Goal: Information Seeking & Learning: Learn about a topic

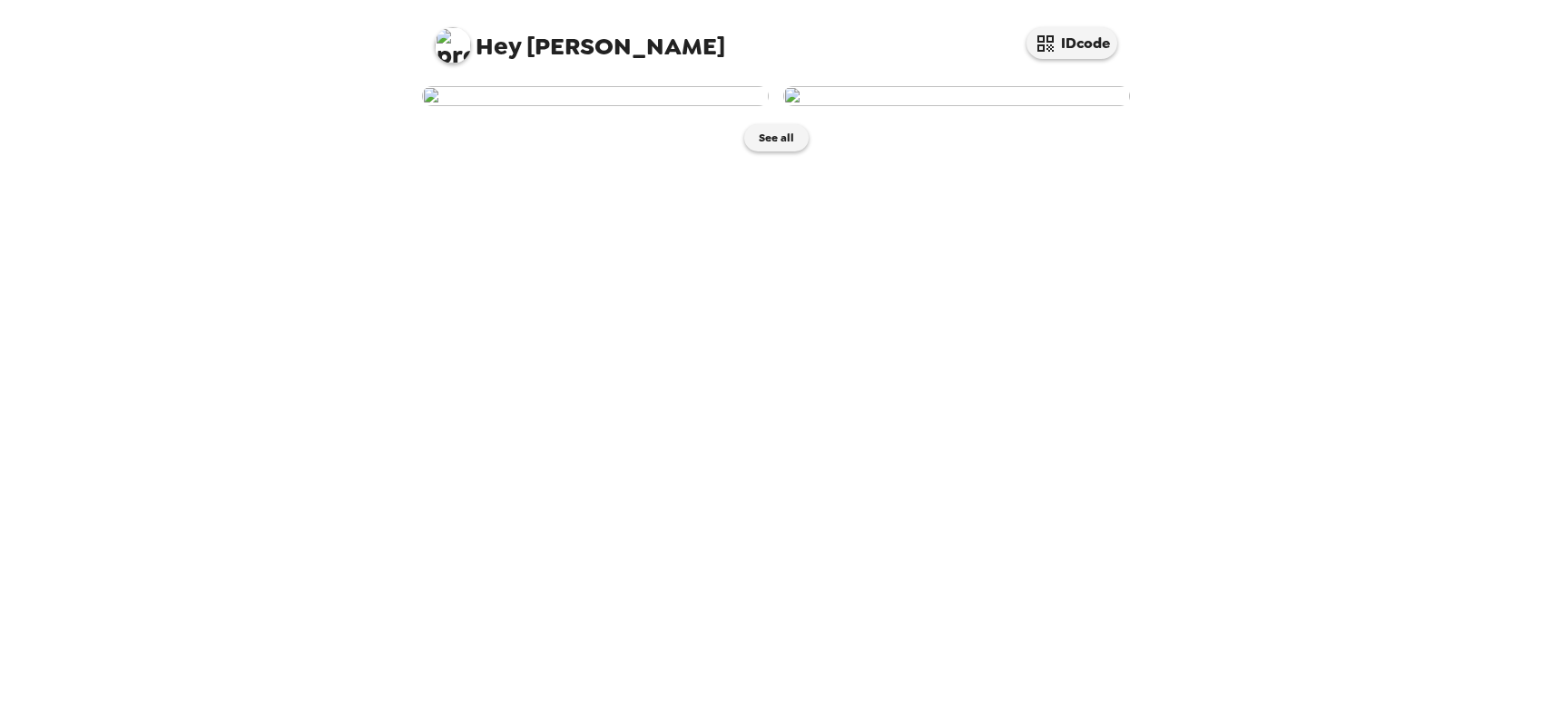
click at [717, 106] on img at bounding box center [595, 96] width 347 height 20
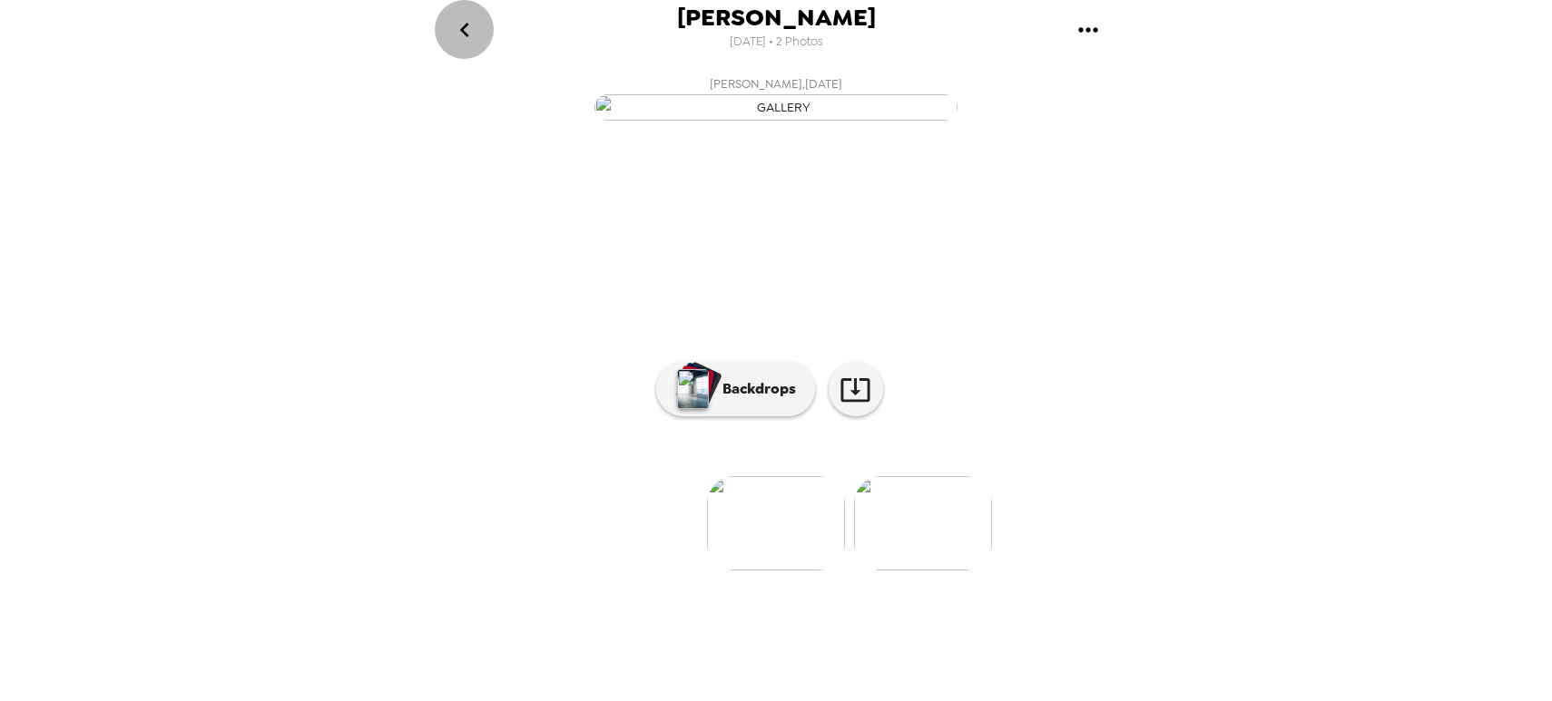
click at [455, 20] on icon "go back" at bounding box center [464, 29] width 29 height 29
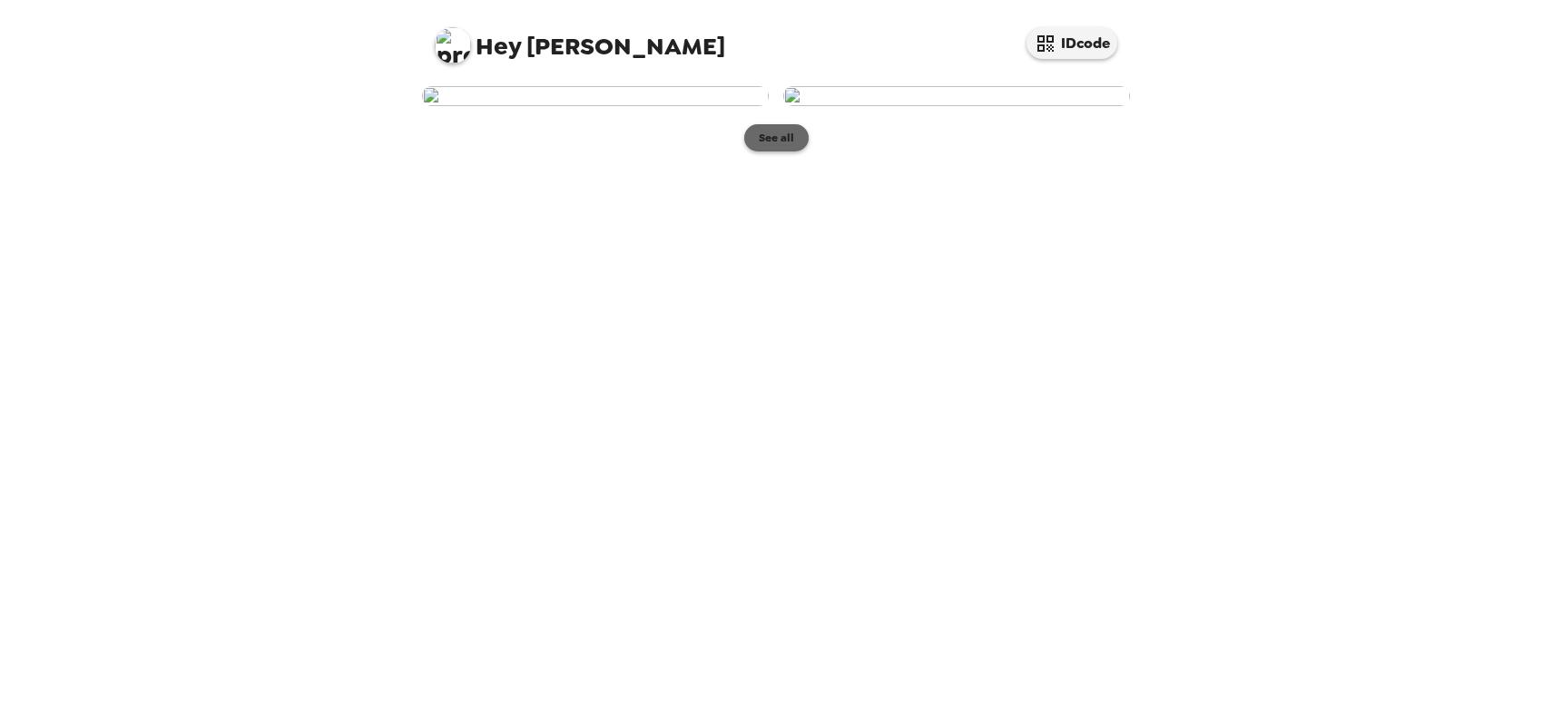
click at [799, 152] on button "See all" at bounding box center [776, 137] width 64 height 27
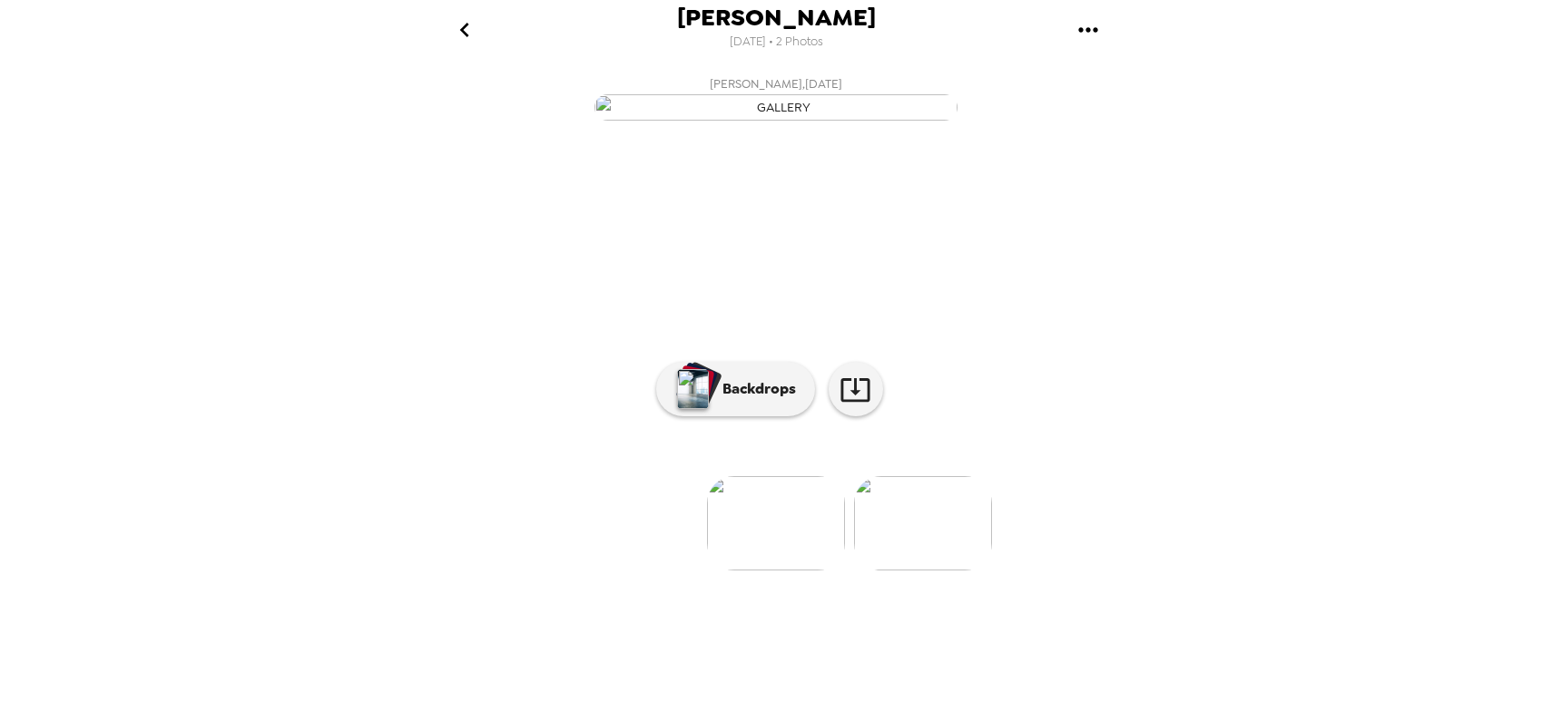
scroll to position [83, 0]
click at [826, 571] on img at bounding box center [776, 523] width 138 height 94
click at [945, 571] on img at bounding box center [923, 523] width 138 height 94
click at [822, 571] on img at bounding box center [778, 523] width 138 height 94
click at [661, 571] on img at bounding box center [631, 523] width 138 height 94
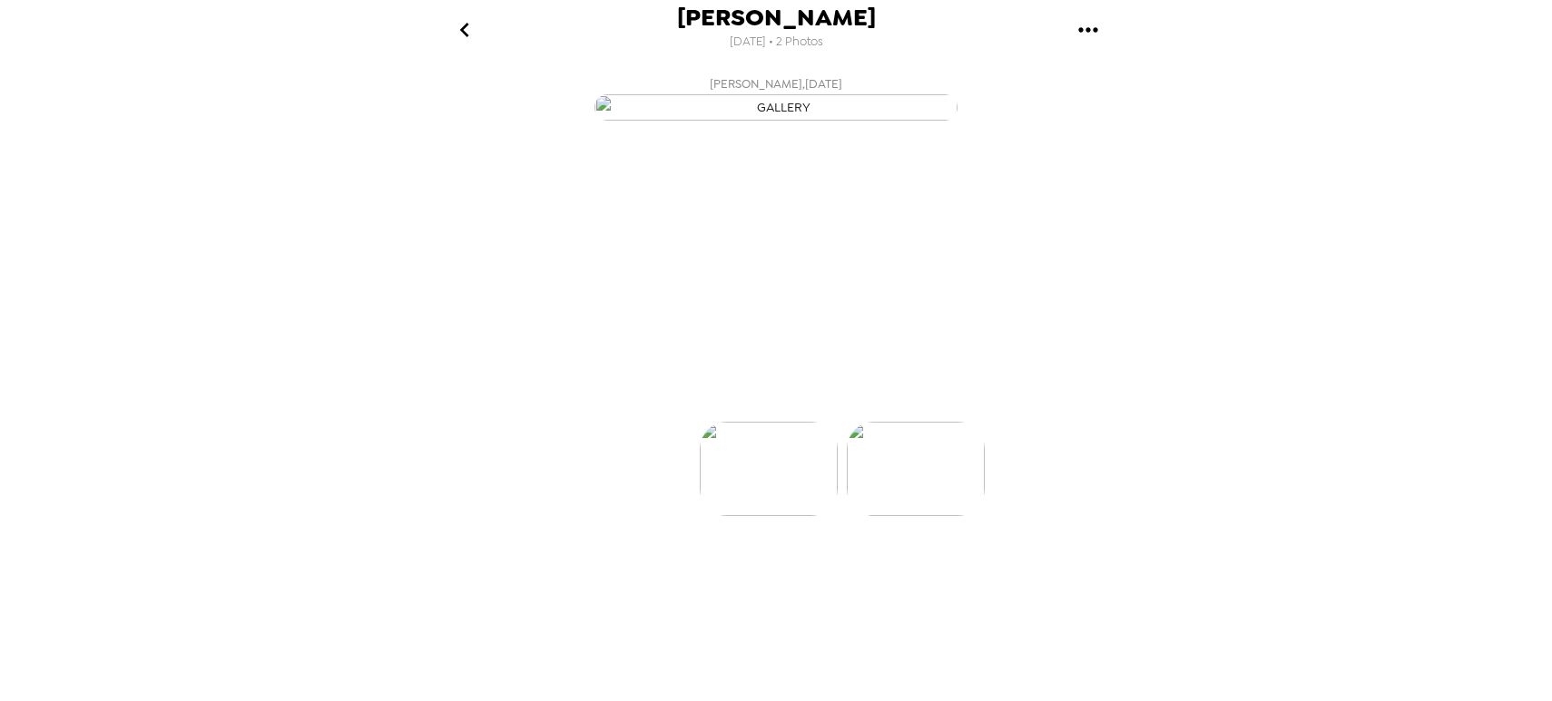
scroll to position [0, 0]
click at [829, 416] on link at bounding box center [855, 389] width 54 height 54
click at [292, 455] on div "[PERSON_NAME] [DATE] • 2 Photos [PERSON_NAME] , [DATE] [PERSON_NAME] , [DATE] 0…" at bounding box center [776, 350] width 1552 height 701
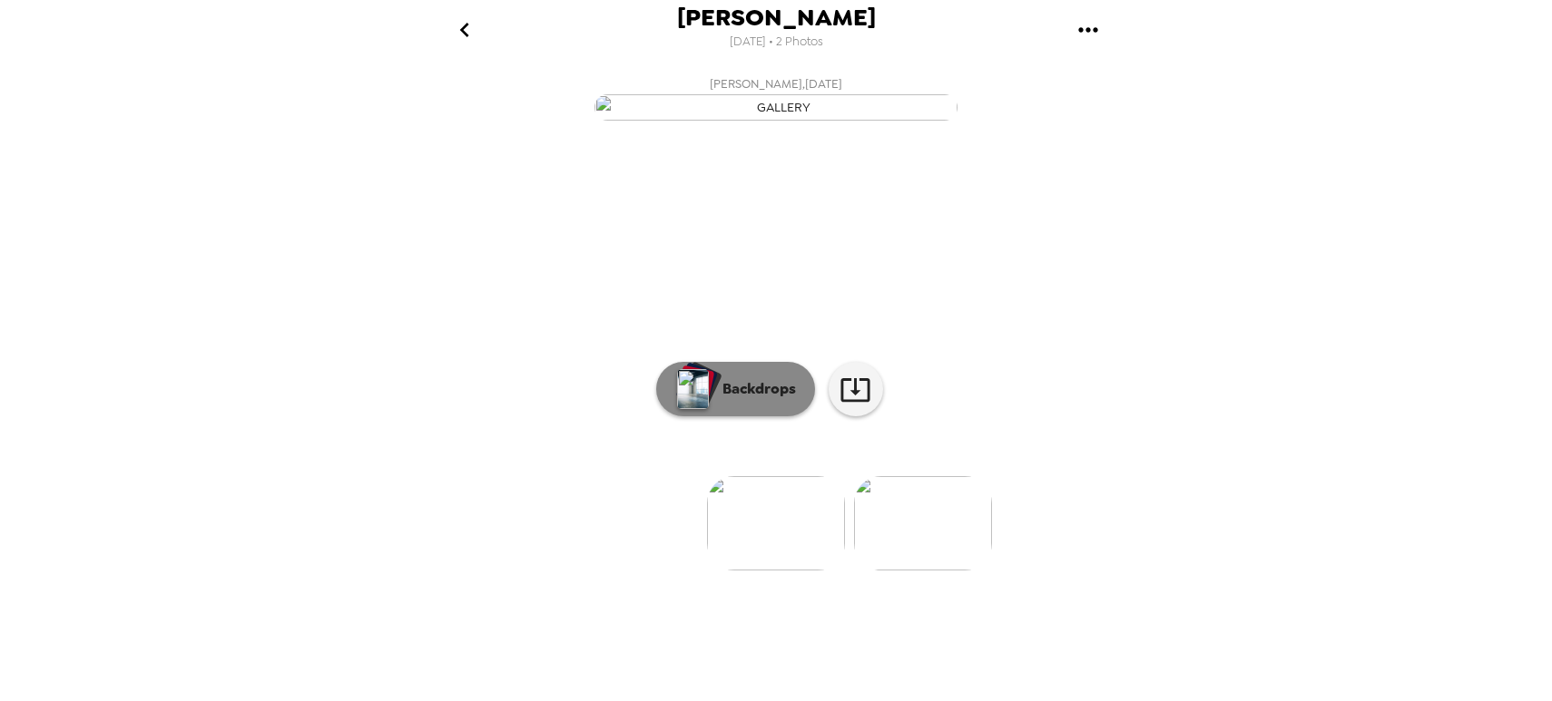
click at [784, 400] on p "Backdrops" at bounding box center [754, 389] width 83 height 22
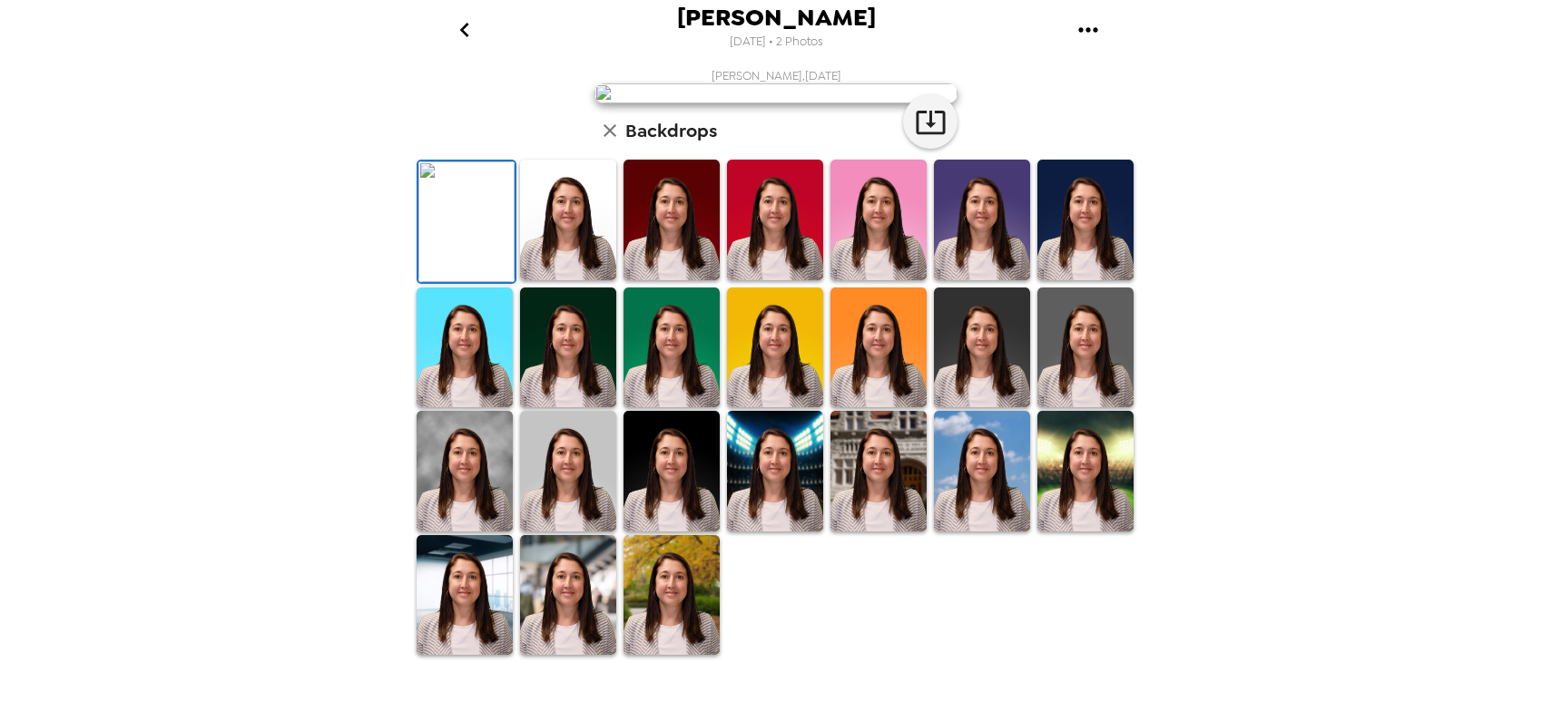
scroll to position [181, 0]
click at [1055, 280] on img at bounding box center [1085, 220] width 96 height 121
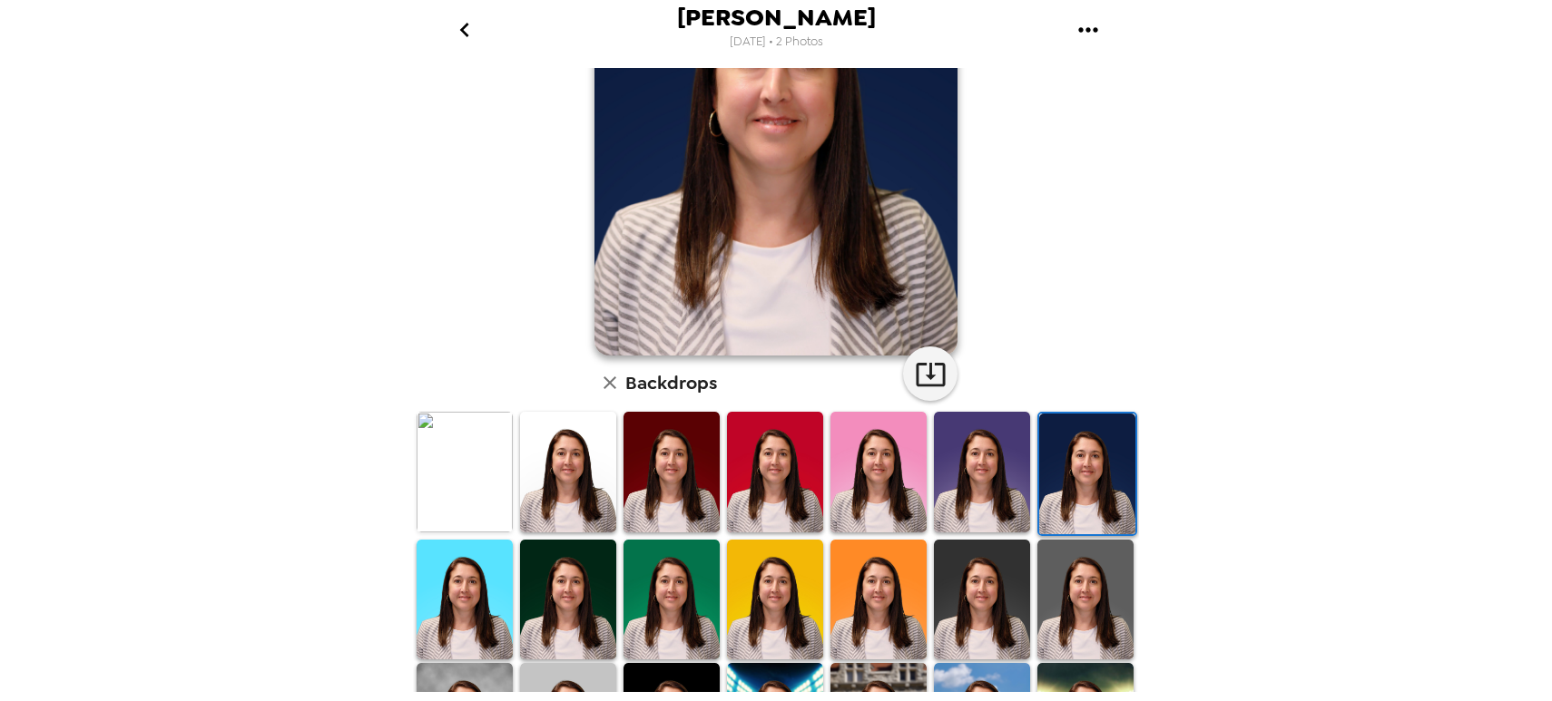
click at [964, 462] on img at bounding box center [982, 472] width 96 height 121
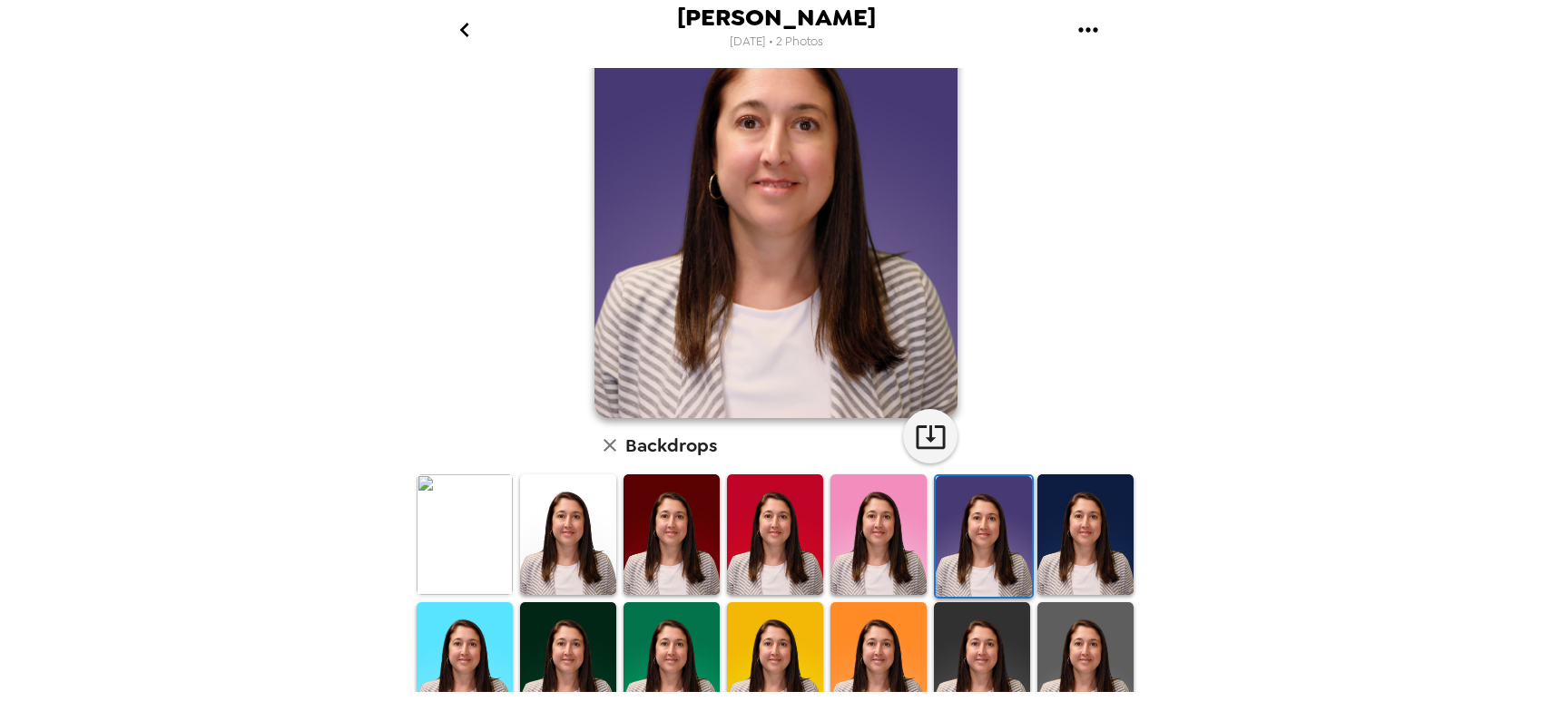
scroll to position [91, 0]
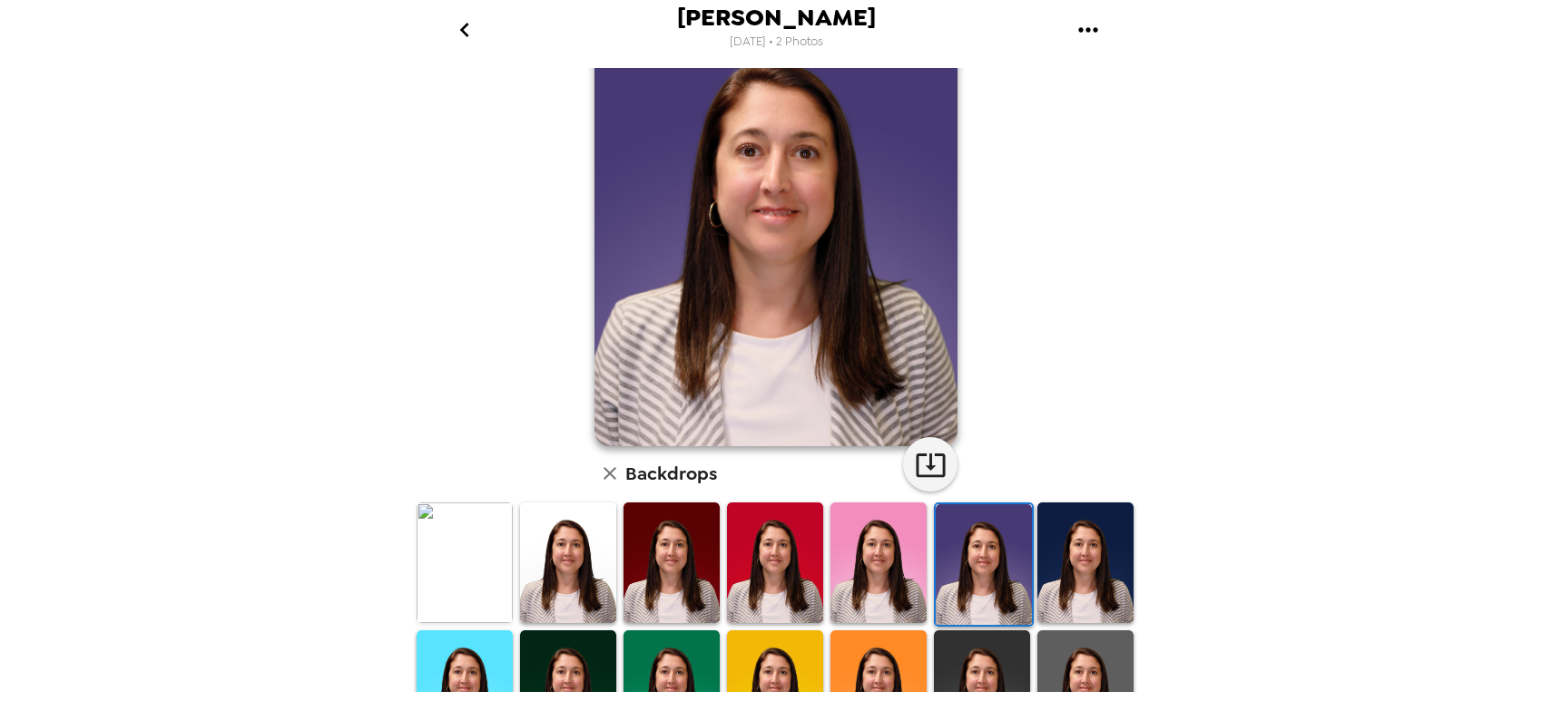
click at [547, 544] on img at bounding box center [568, 563] width 96 height 121
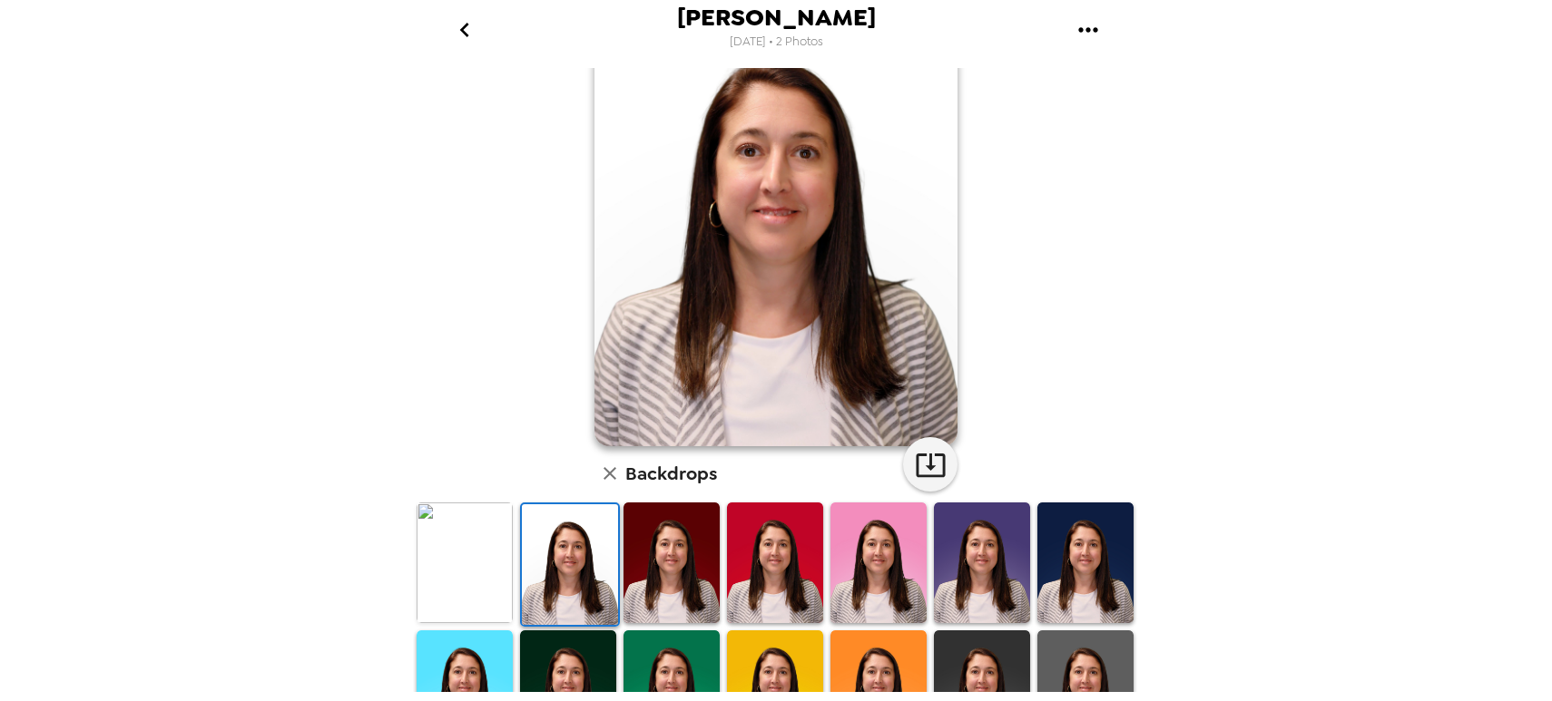
click at [916, 547] on img at bounding box center [878, 563] width 96 height 121
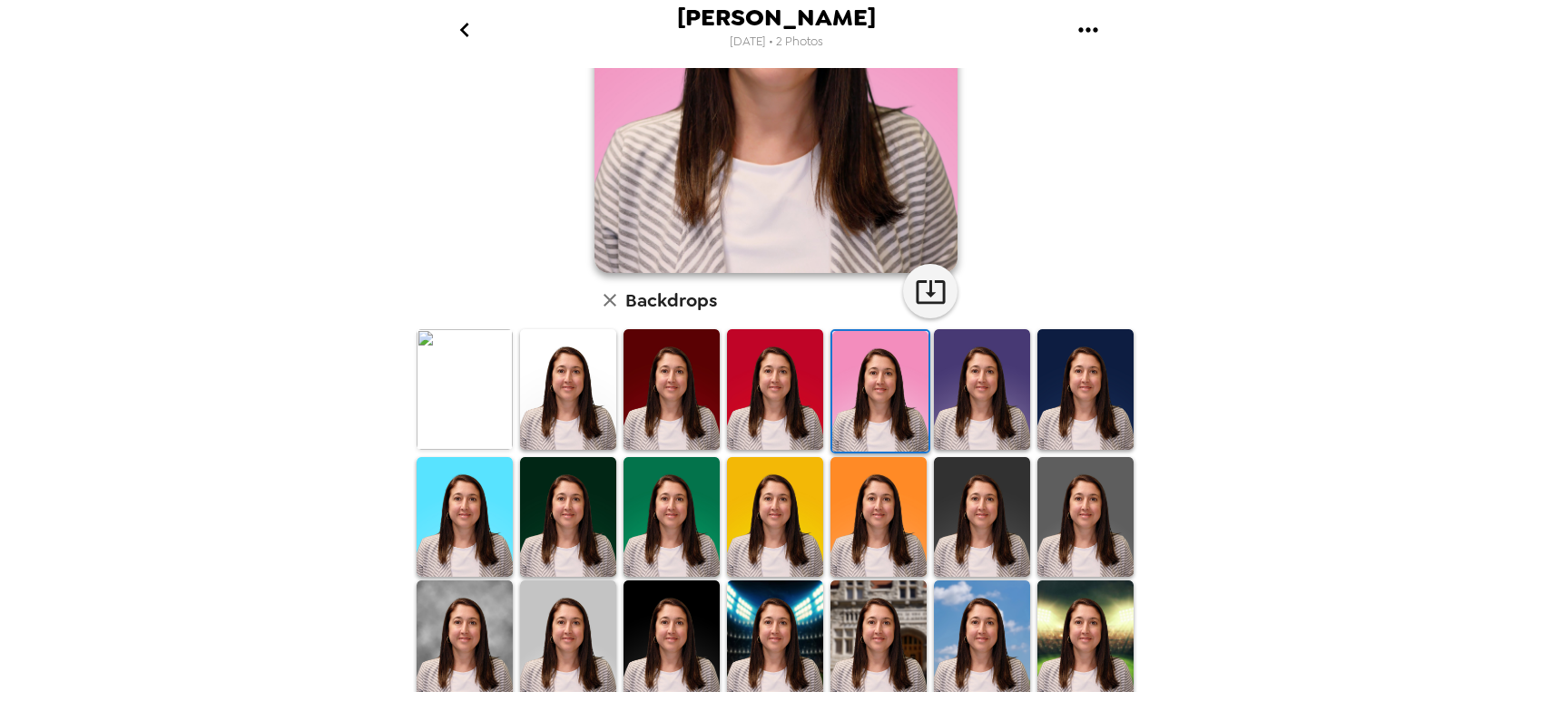
scroll to position [272, 0]
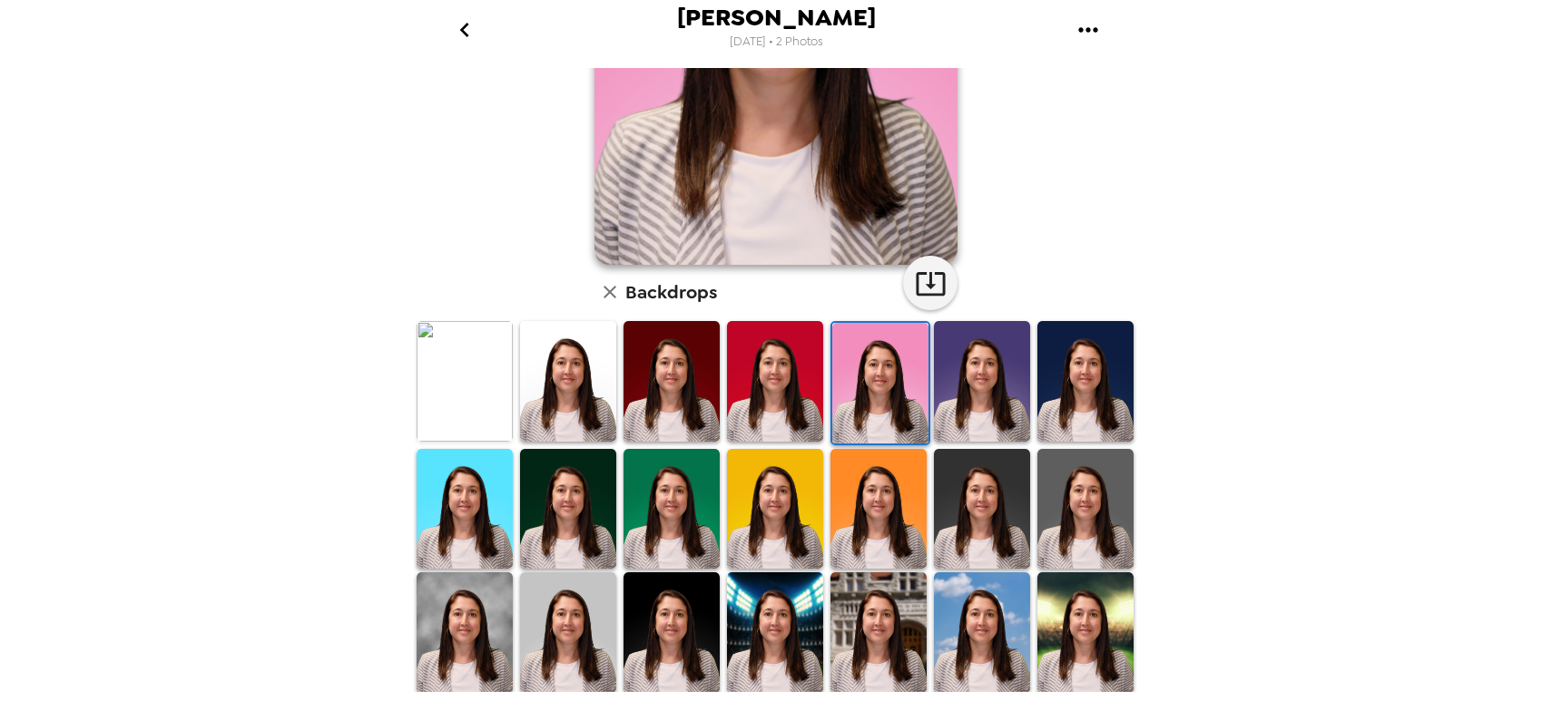
click at [1054, 520] on img at bounding box center [1085, 509] width 96 height 121
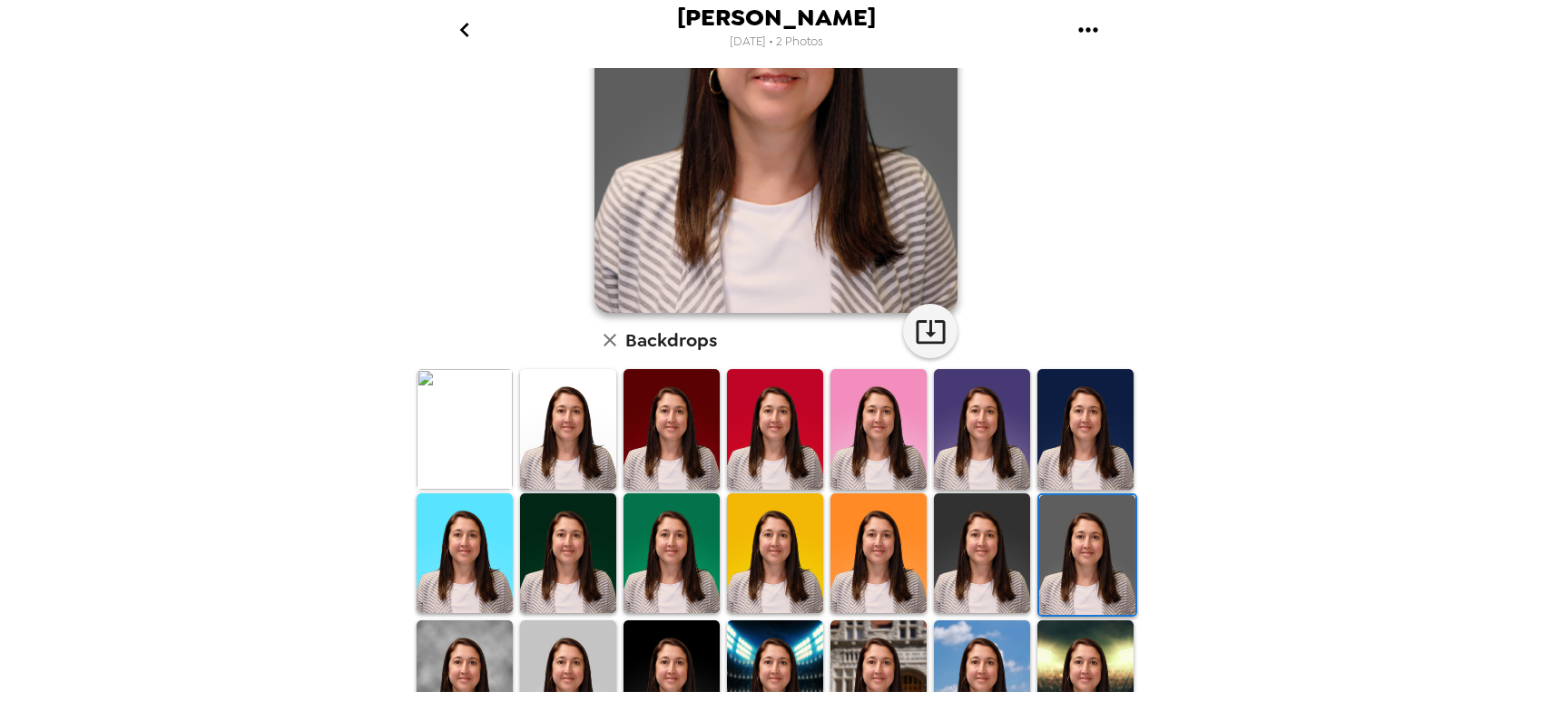
scroll to position [388, 0]
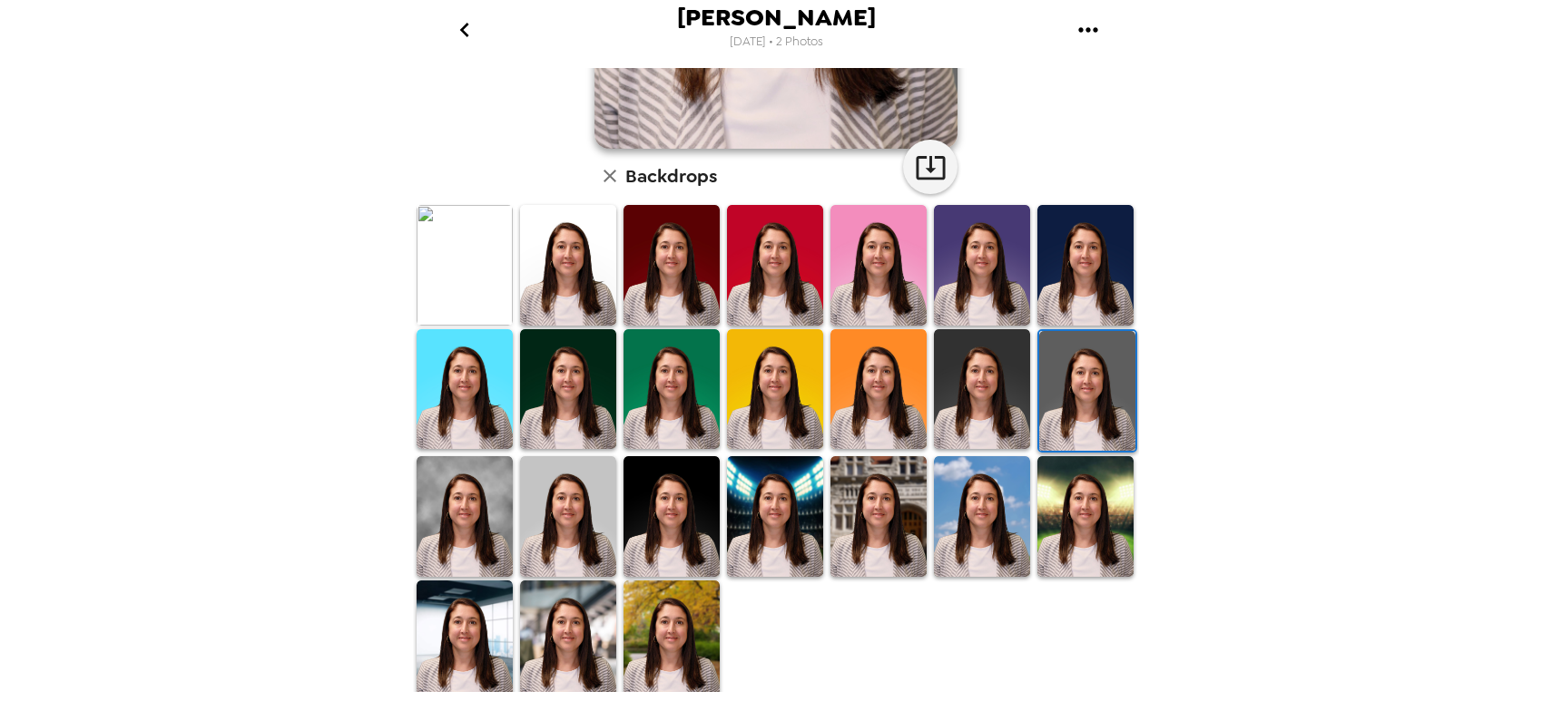
click at [1054, 520] on img at bounding box center [1085, 516] width 96 height 121
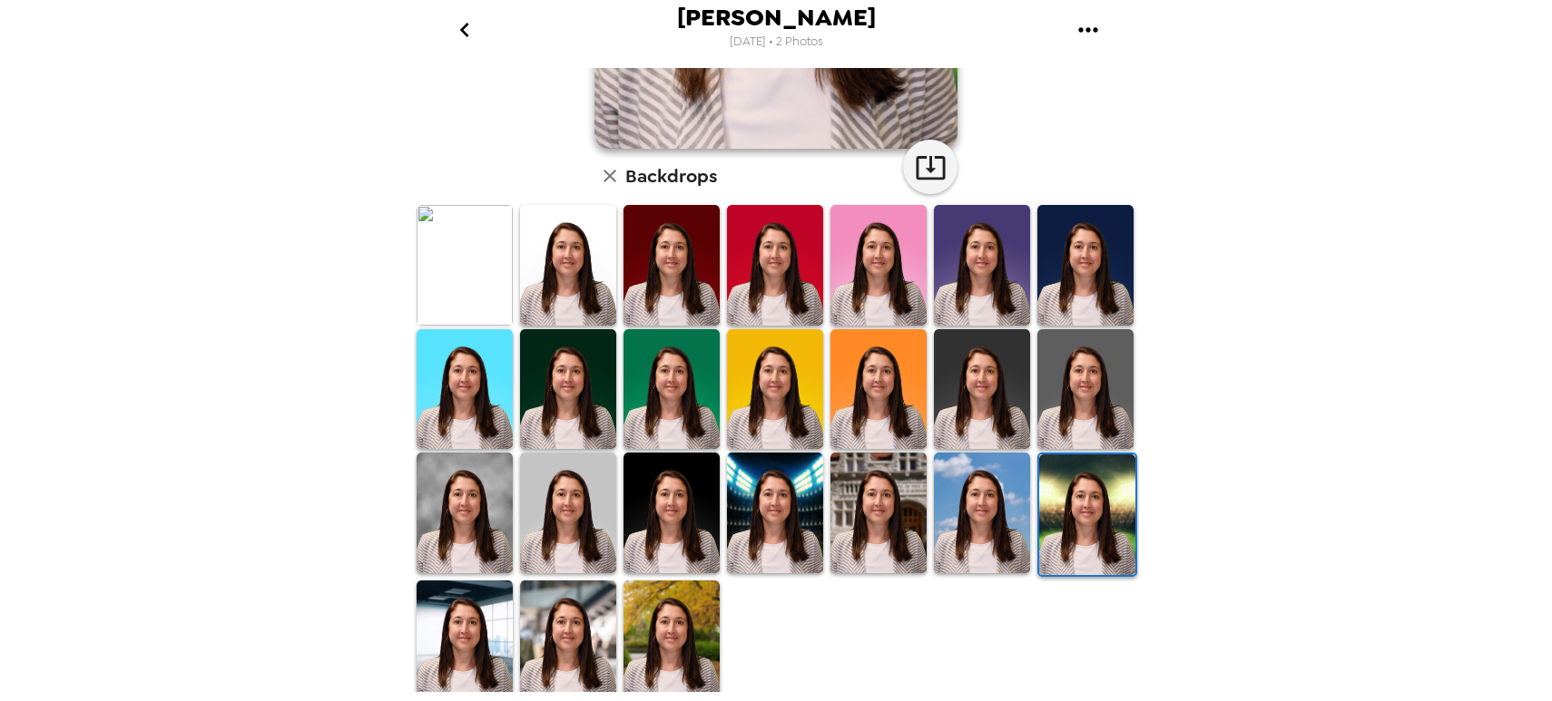
click at [898, 495] on img at bounding box center [878, 513] width 96 height 121
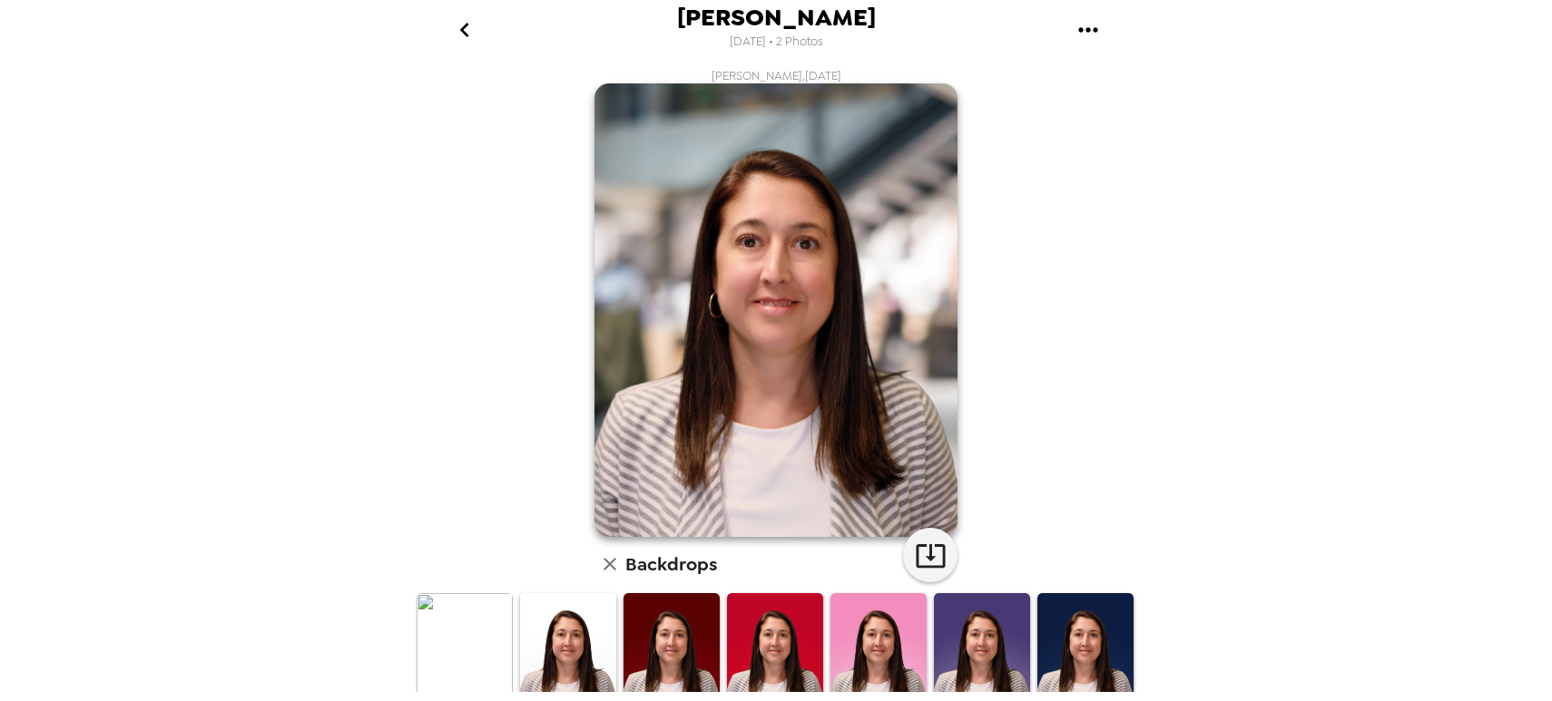
scroll to position [388, 0]
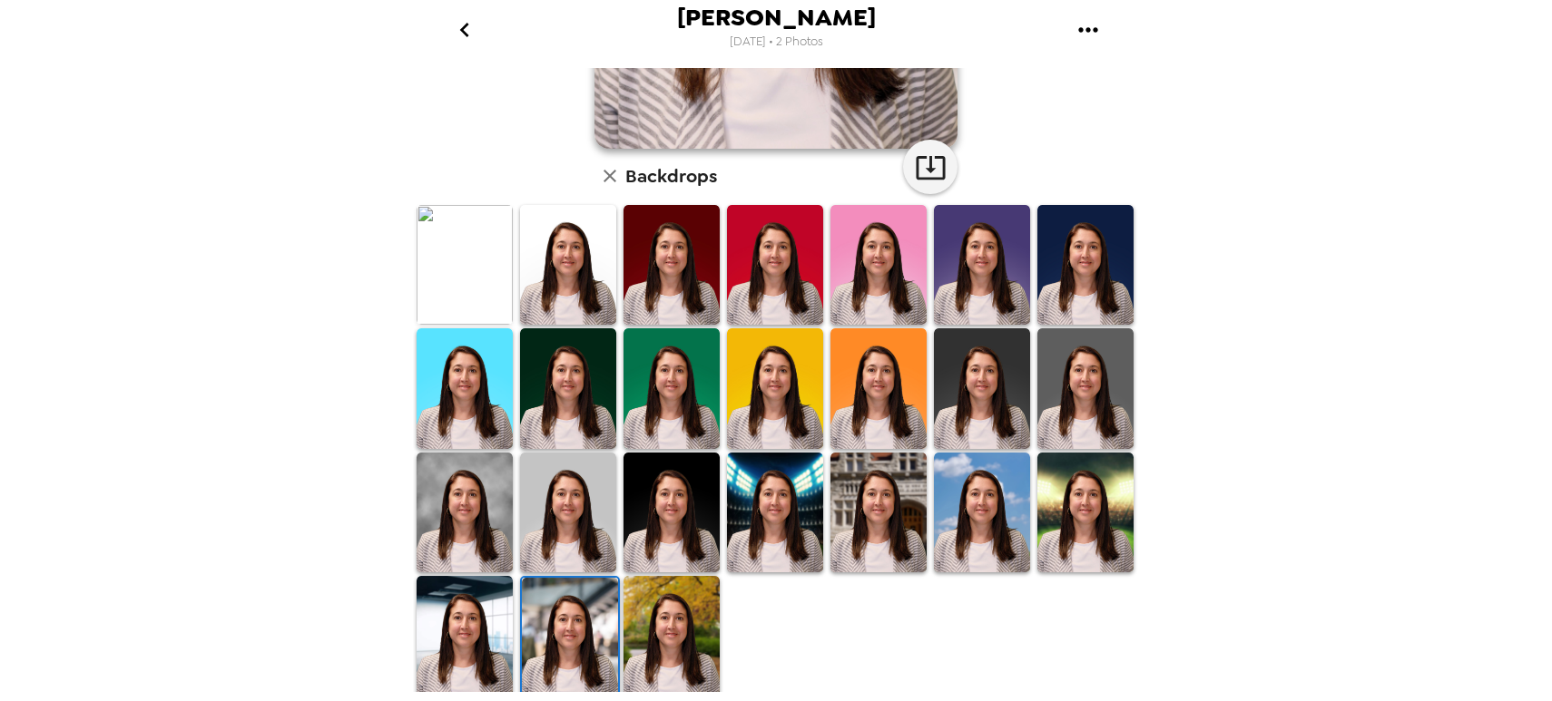
drag, startPoint x: 651, startPoint y: 588, endPoint x: 749, endPoint y: 555, distance: 102.4
click at [651, 588] on img at bounding box center [671, 636] width 96 height 120
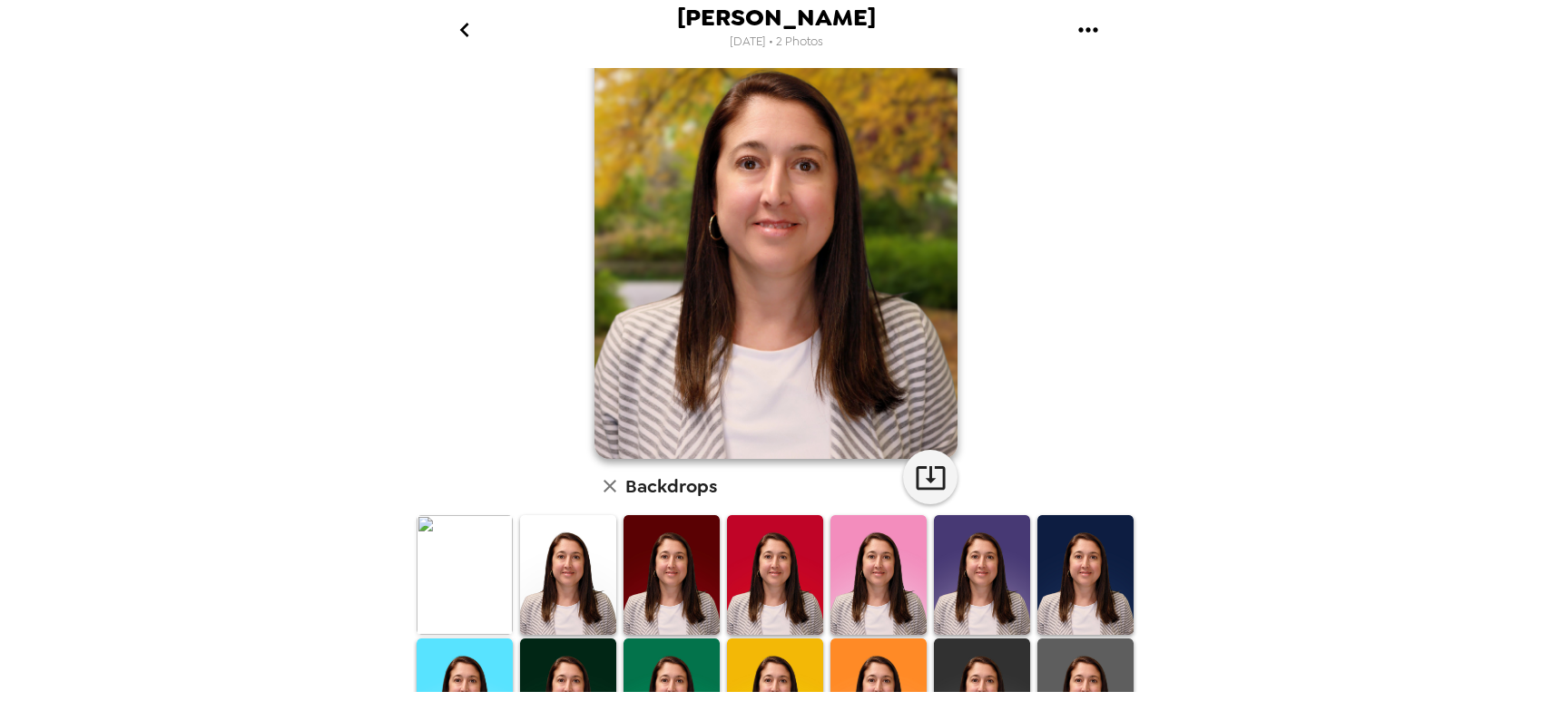
scroll to position [25, 0]
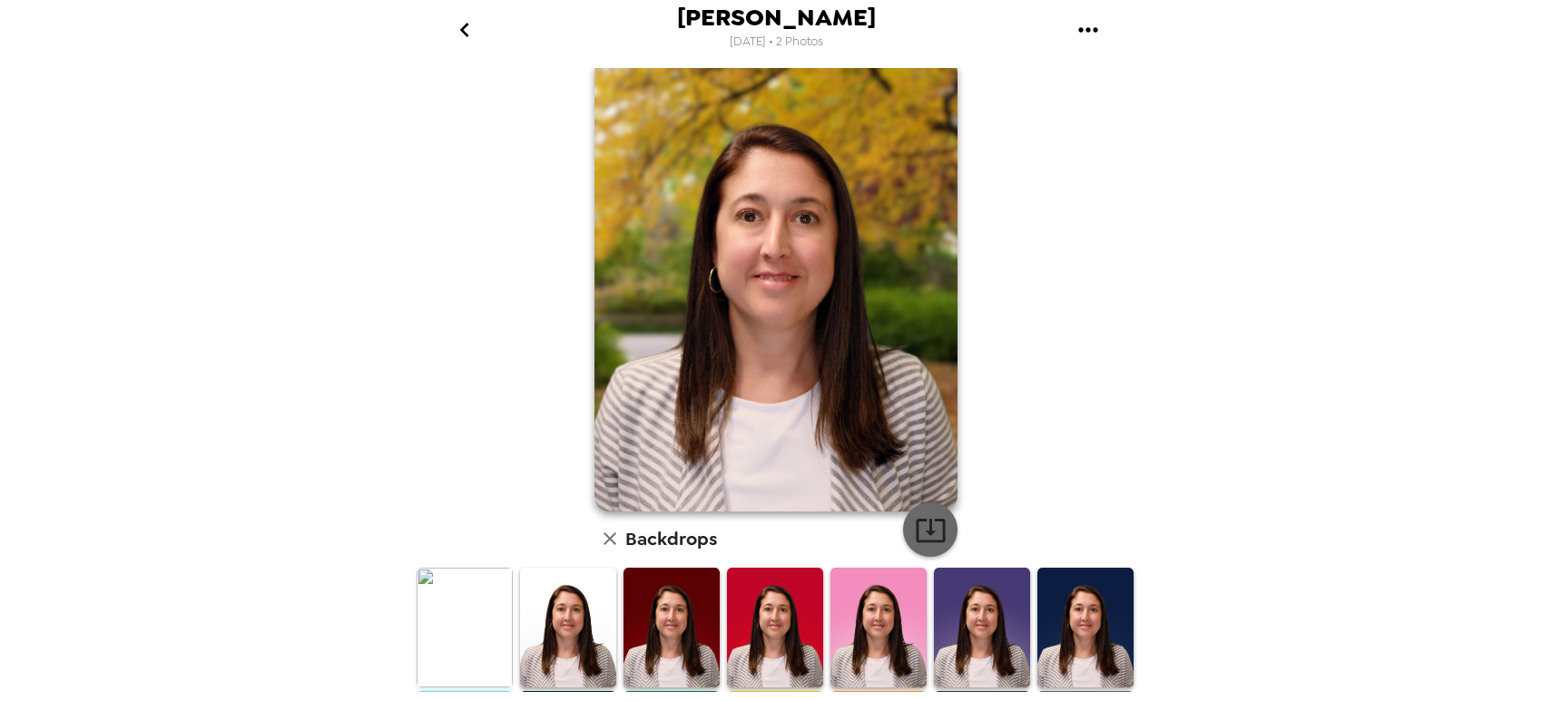
click at [927, 527] on icon "button" at bounding box center [931, 530] width 32 height 32
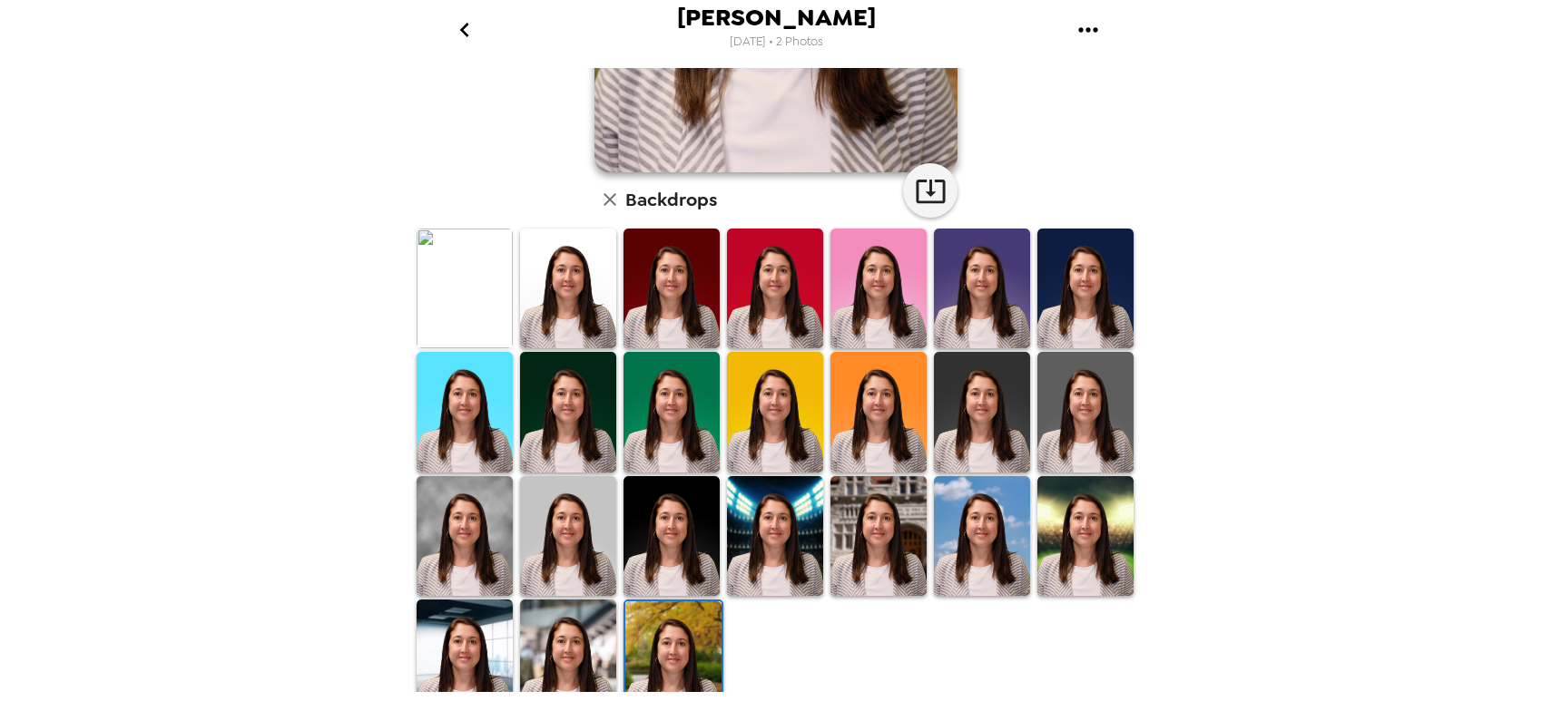
scroll to position [388, 0]
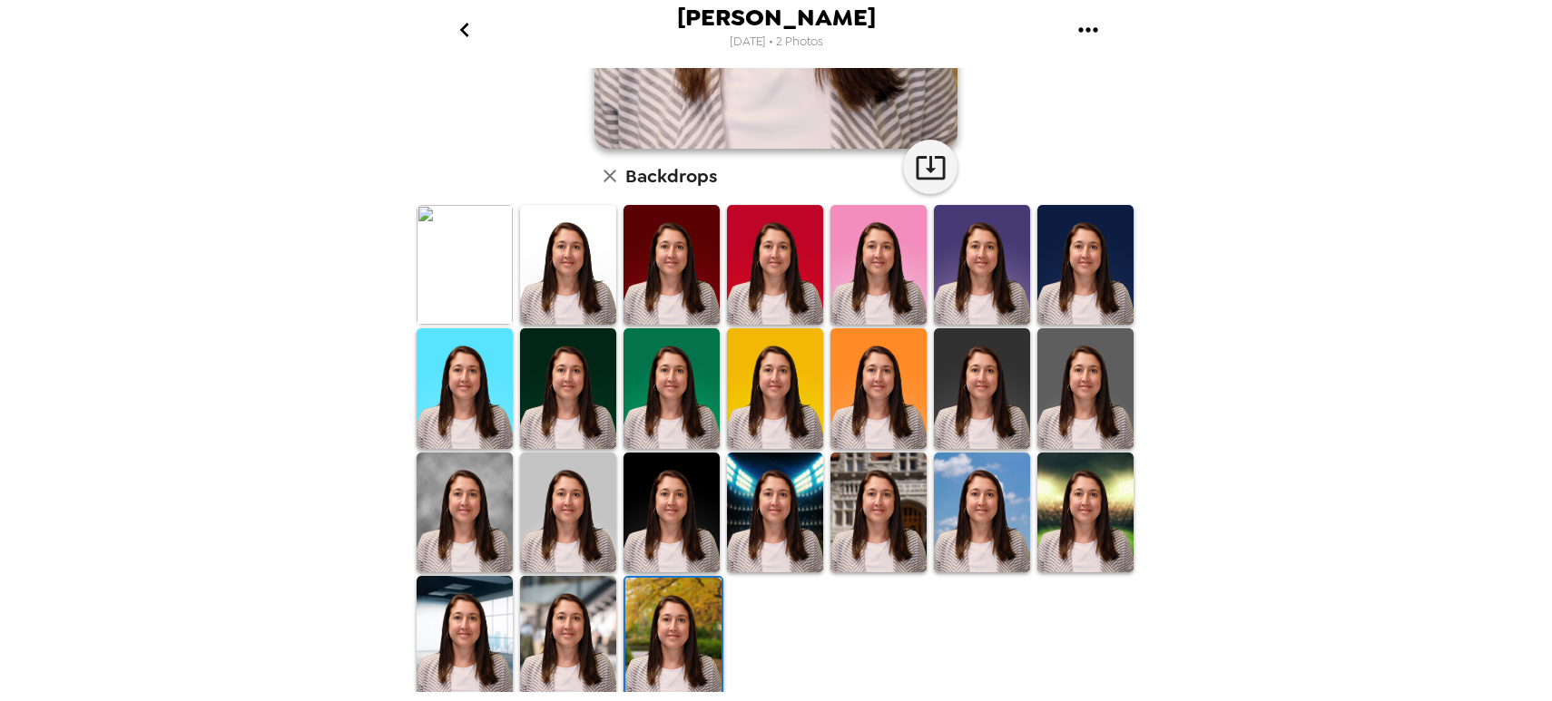
click at [543, 470] on img at bounding box center [568, 513] width 96 height 120
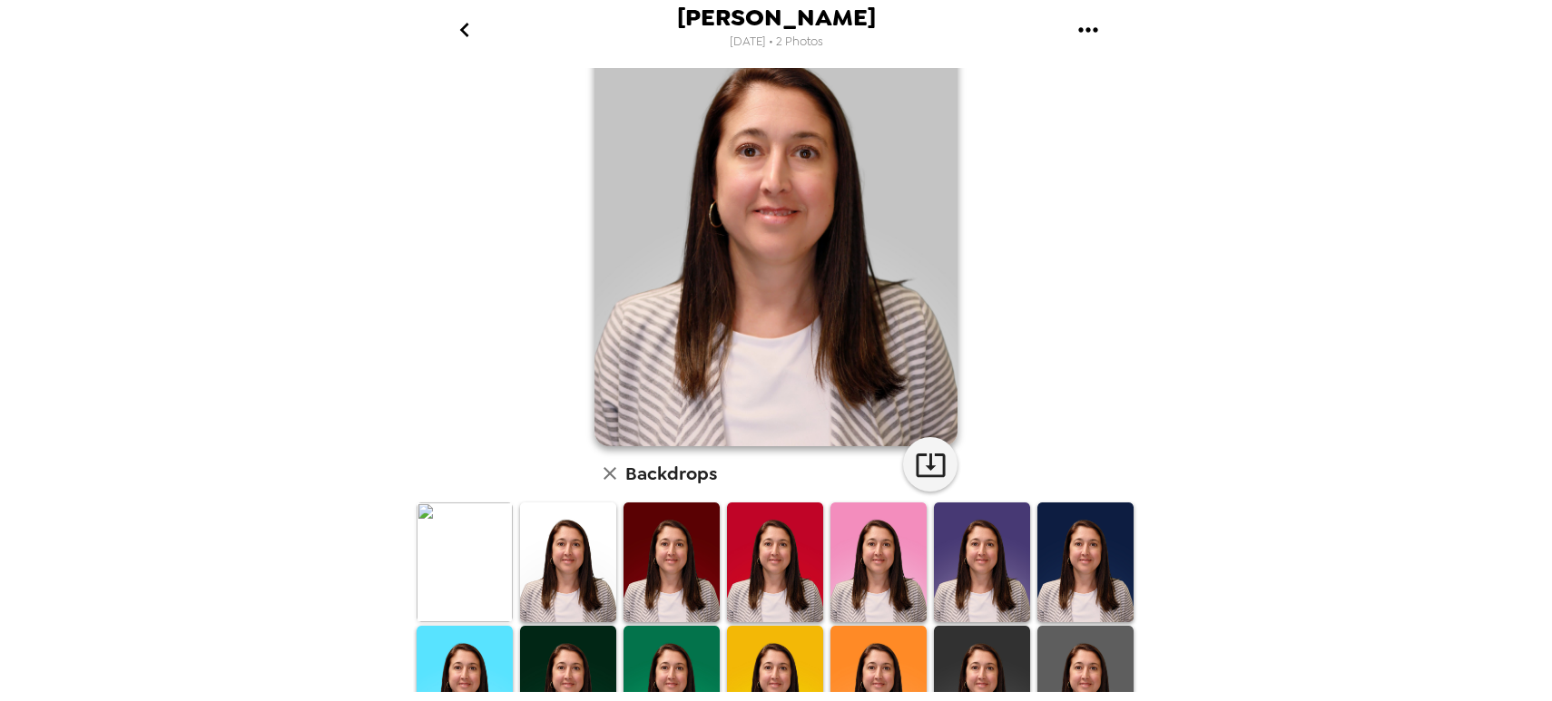
scroll to position [181, 0]
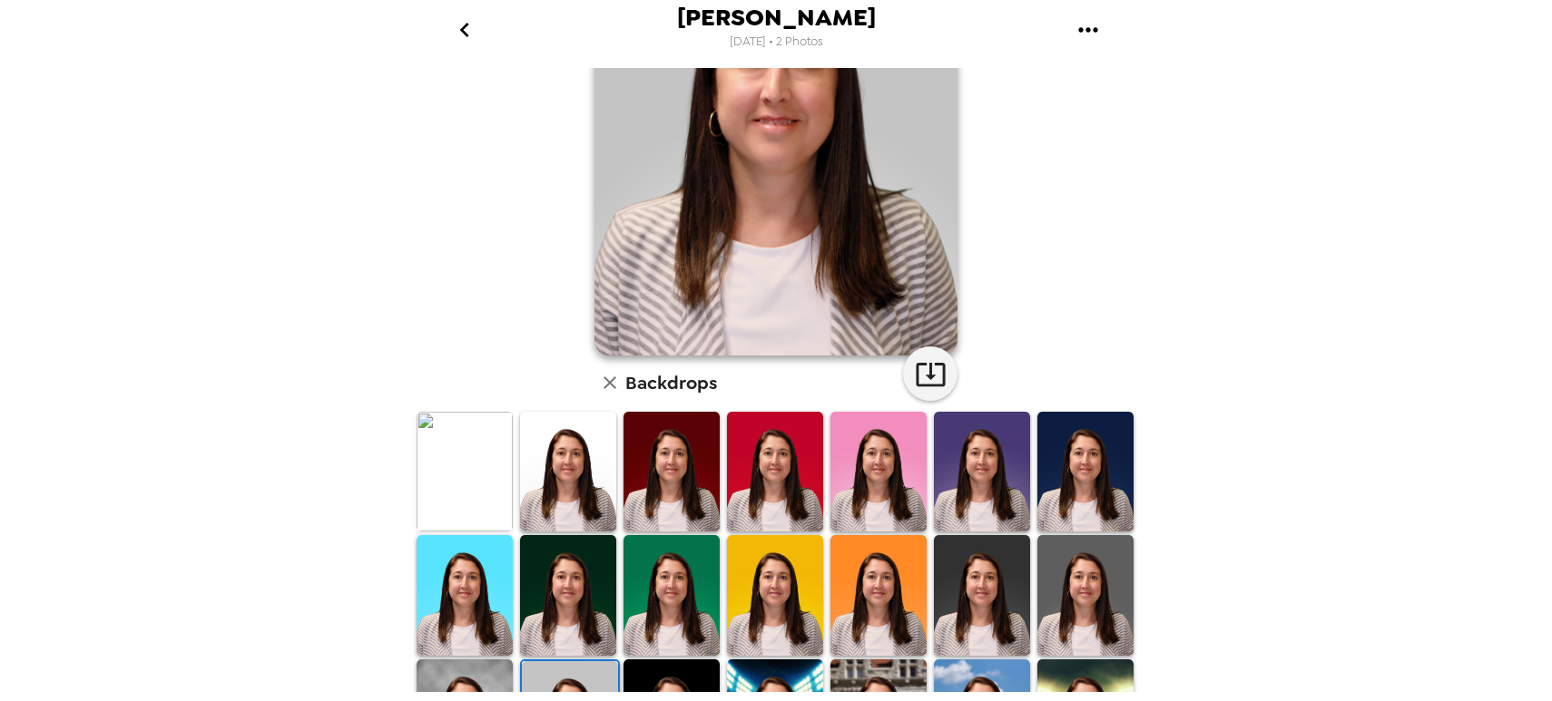
click at [472, 649] on img at bounding box center [464, 595] width 96 height 120
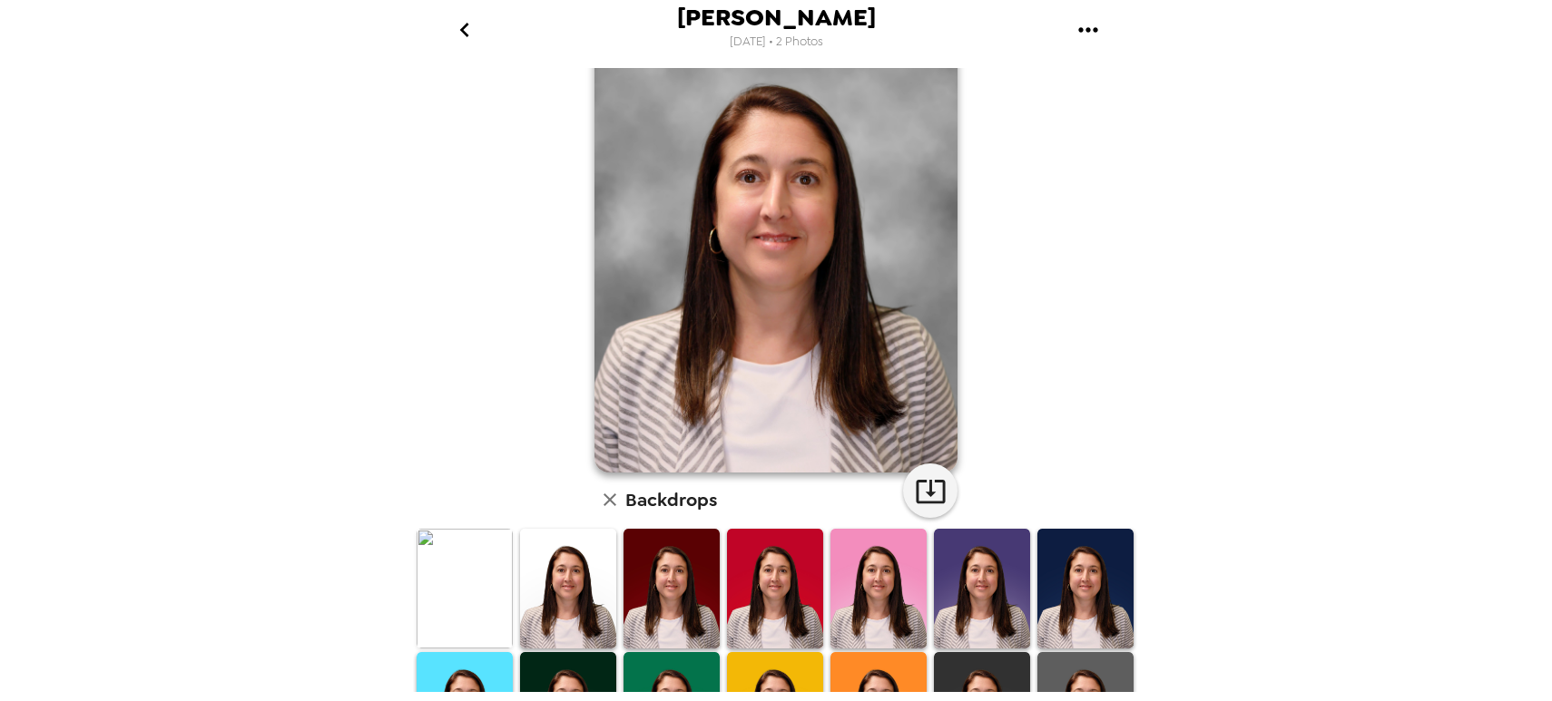
scroll to position [0, 0]
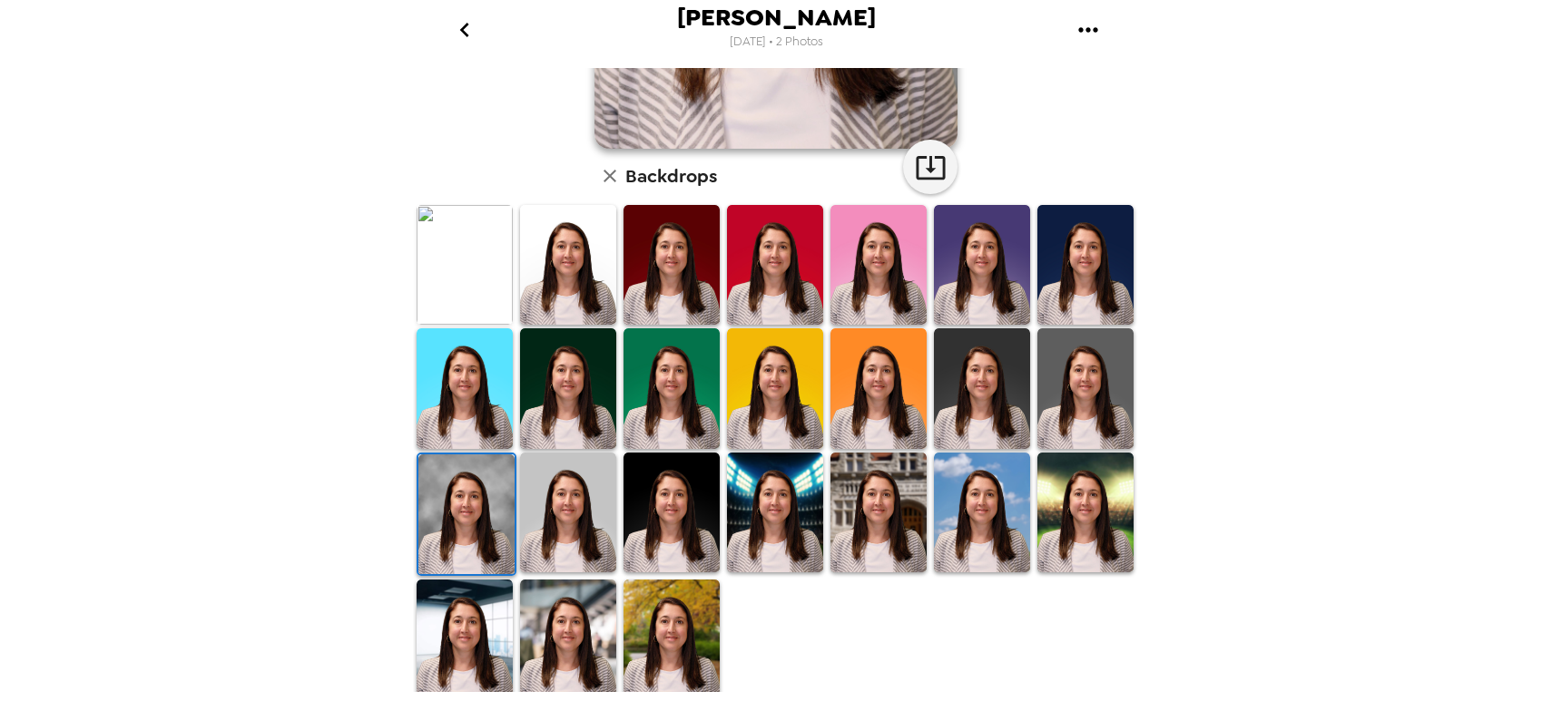
click at [577, 616] on img at bounding box center [568, 640] width 96 height 120
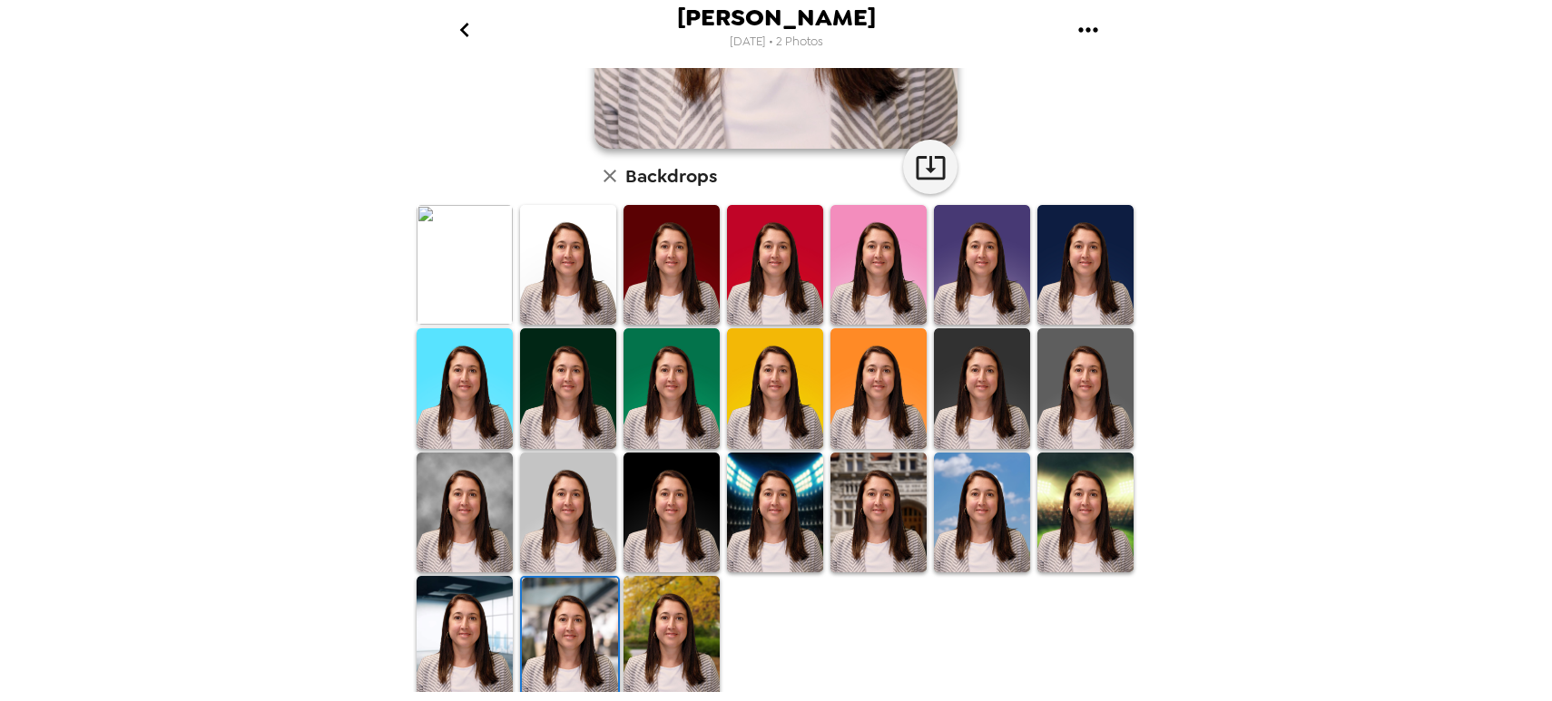
click at [476, 606] on img at bounding box center [464, 636] width 96 height 120
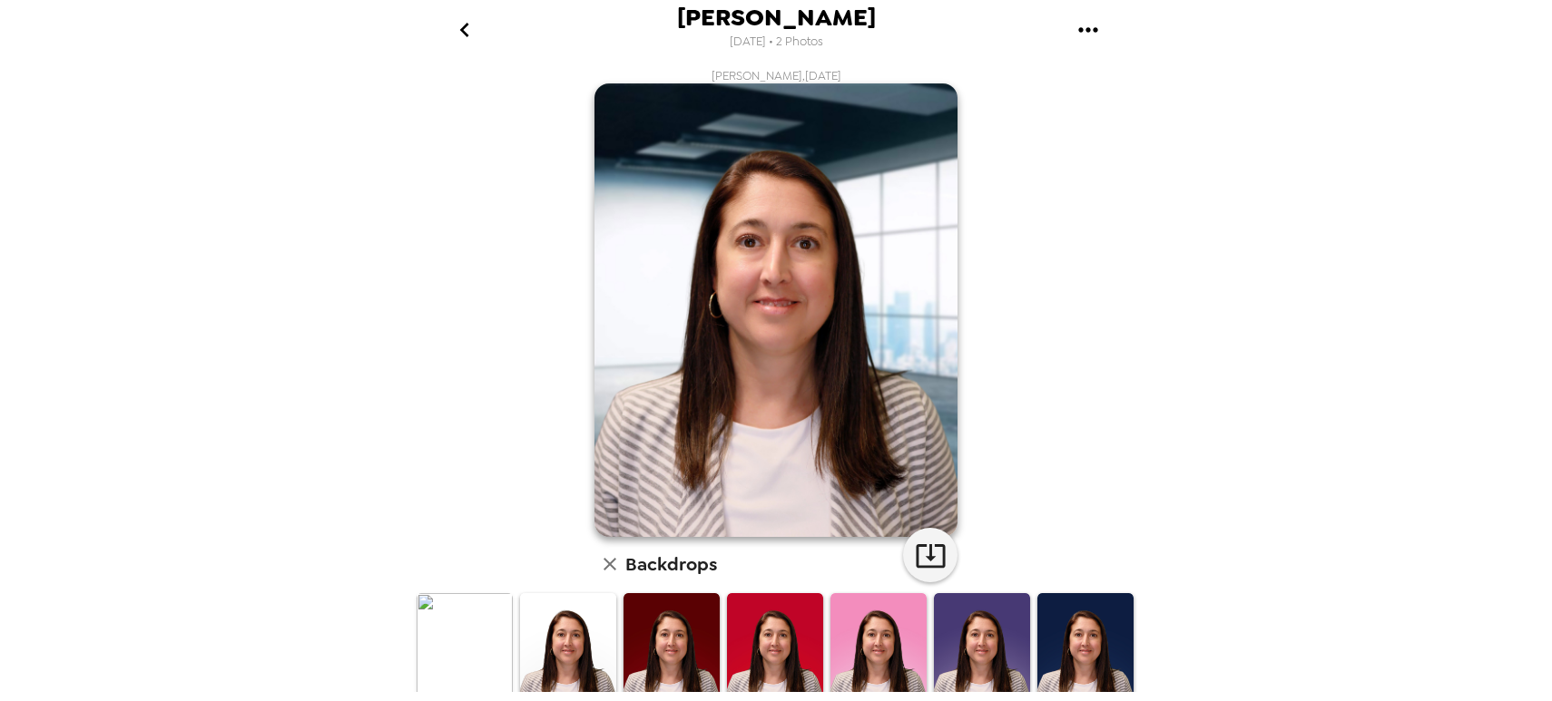
click at [461, 12] on button "go back" at bounding box center [464, 29] width 59 height 59
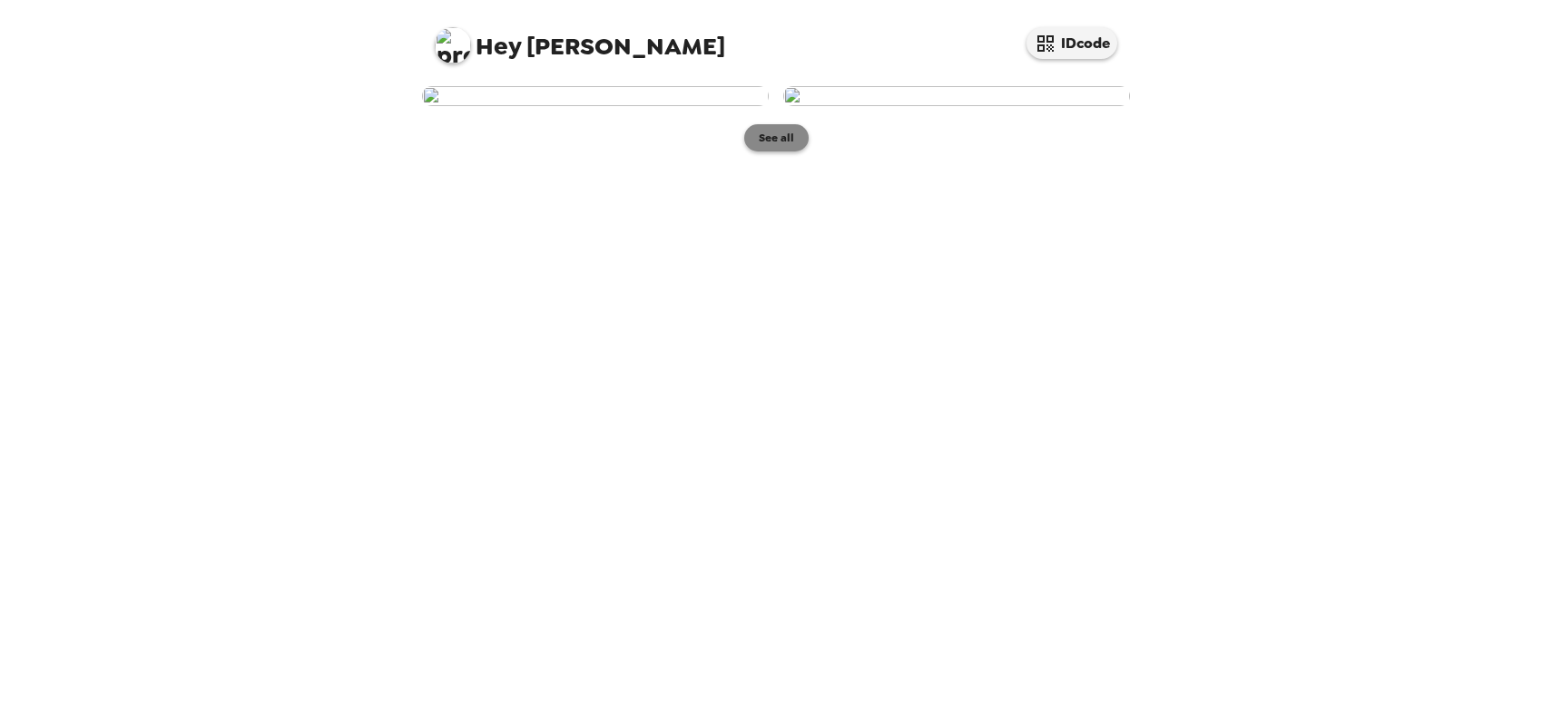
click at [794, 152] on button "See all" at bounding box center [776, 137] width 64 height 27
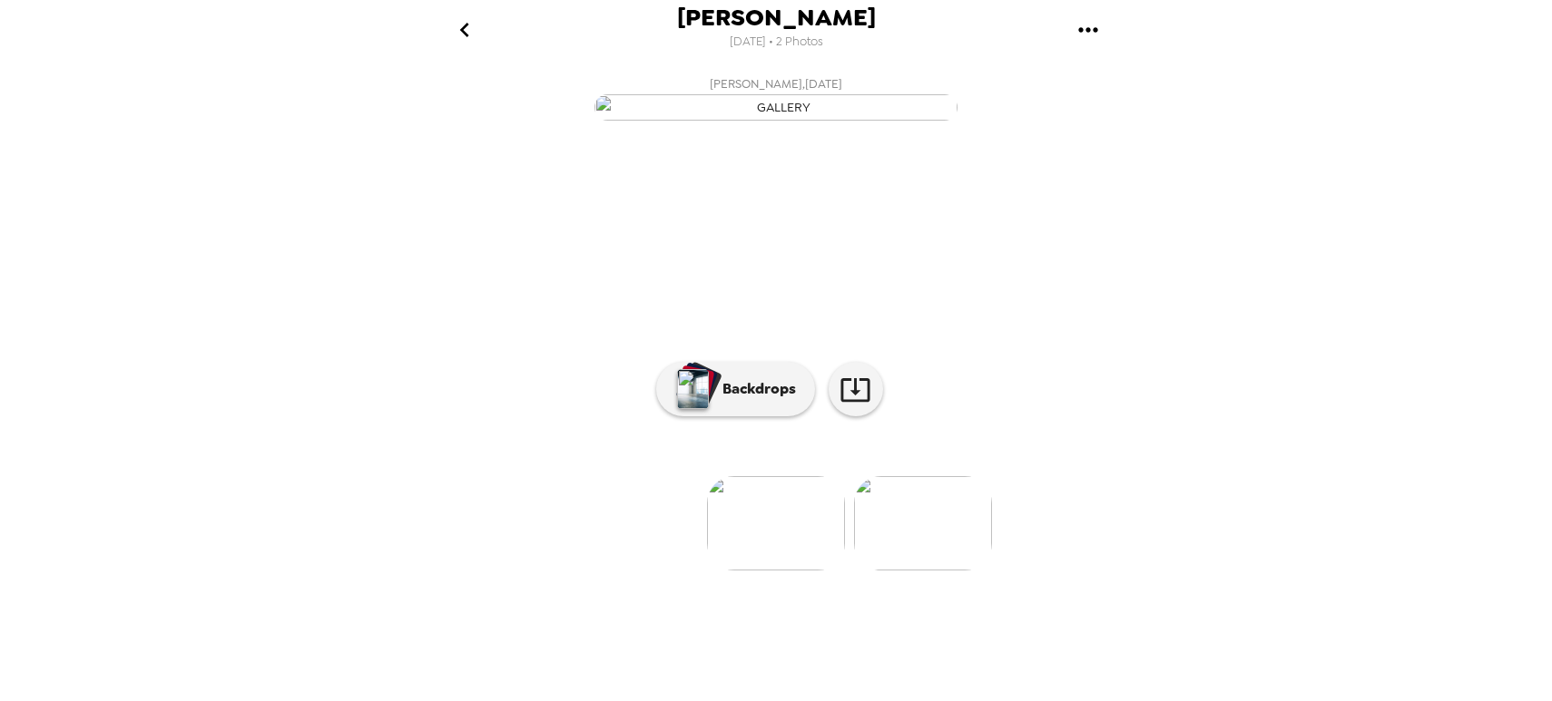
scroll to position [83, 0]
click at [786, 571] on img at bounding box center [776, 523] width 138 height 94
click at [895, 571] on img at bounding box center [923, 523] width 138 height 94
click at [663, 571] on img at bounding box center [631, 523] width 138 height 94
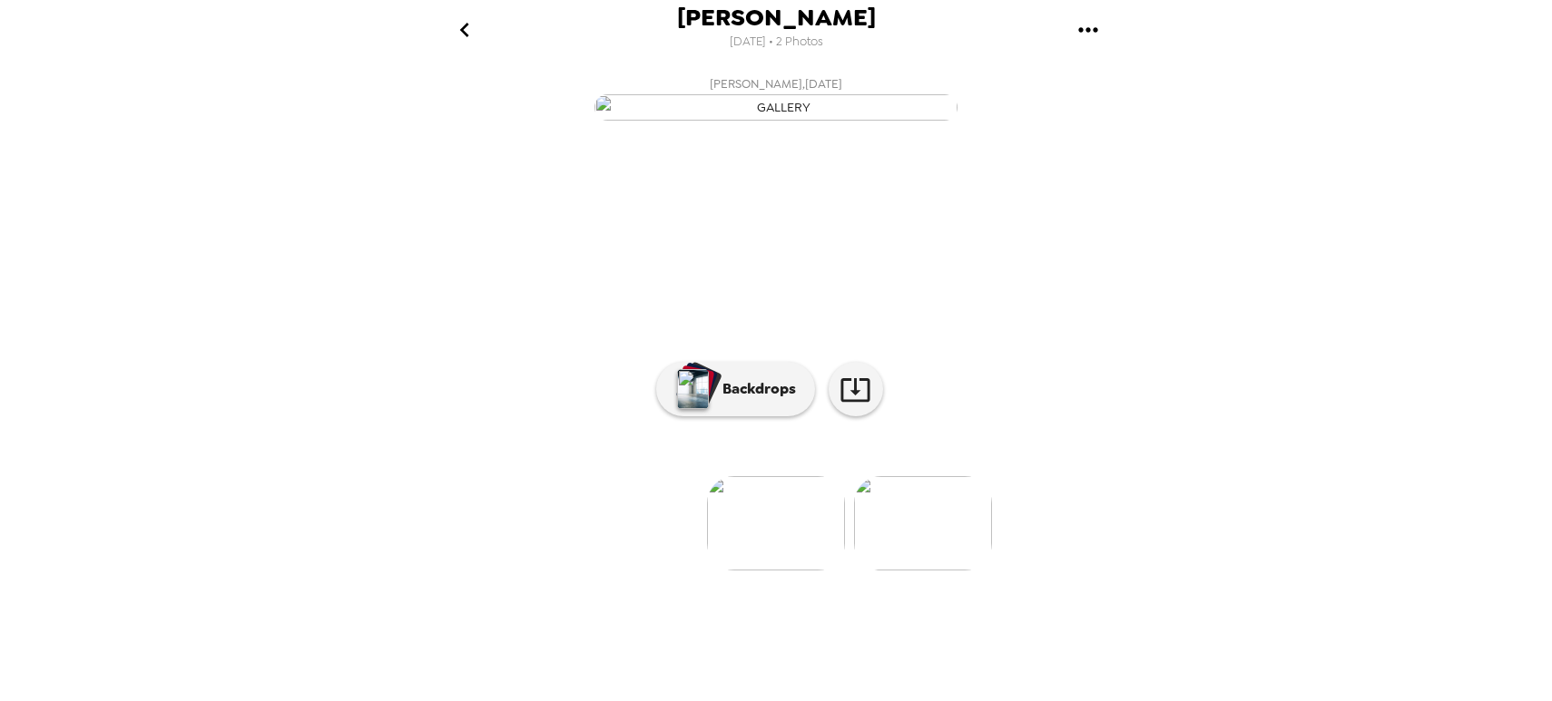
scroll to position [83, 0]
click at [767, 571] on img at bounding box center [776, 523] width 138 height 94
click at [801, 571] on img at bounding box center [776, 523] width 138 height 94
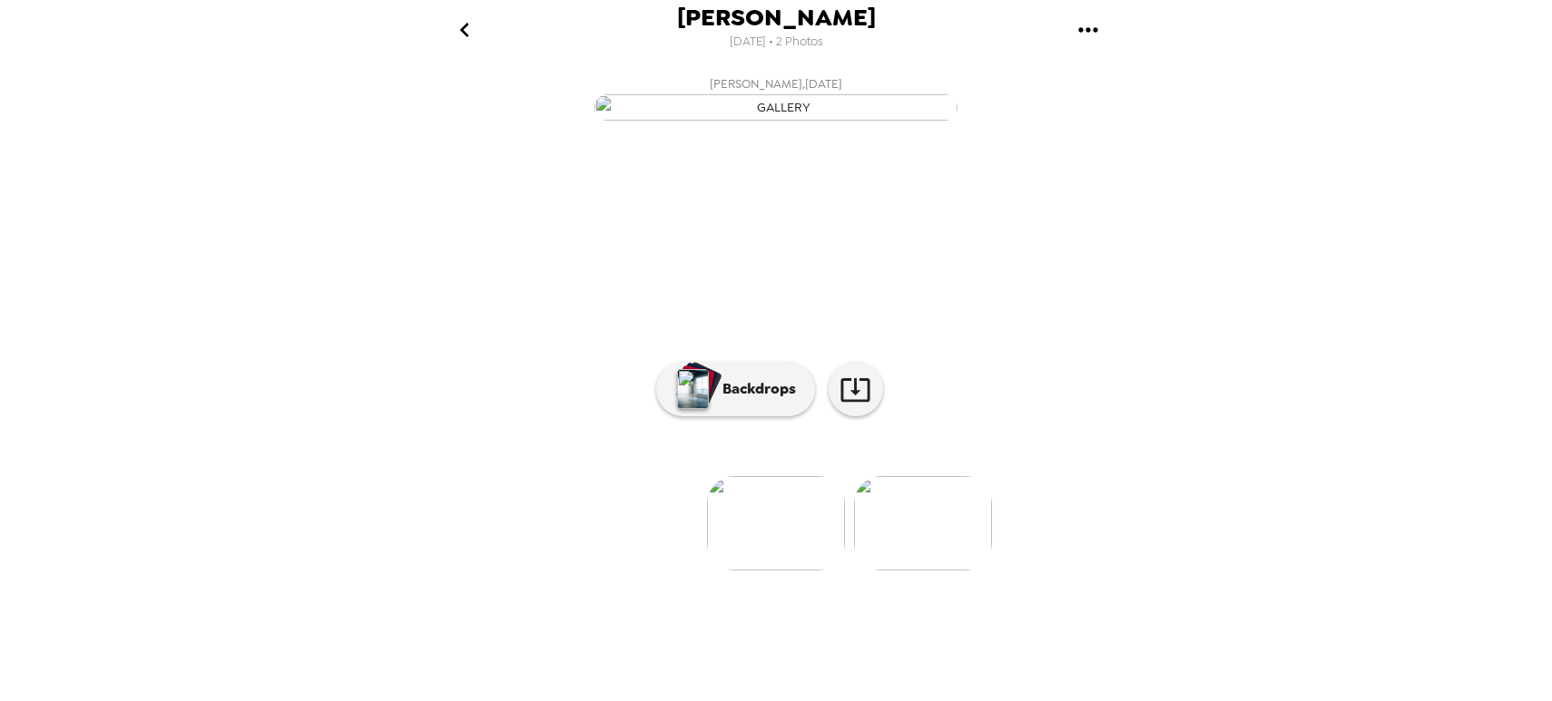
click at [801, 571] on img at bounding box center [776, 523] width 138 height 94
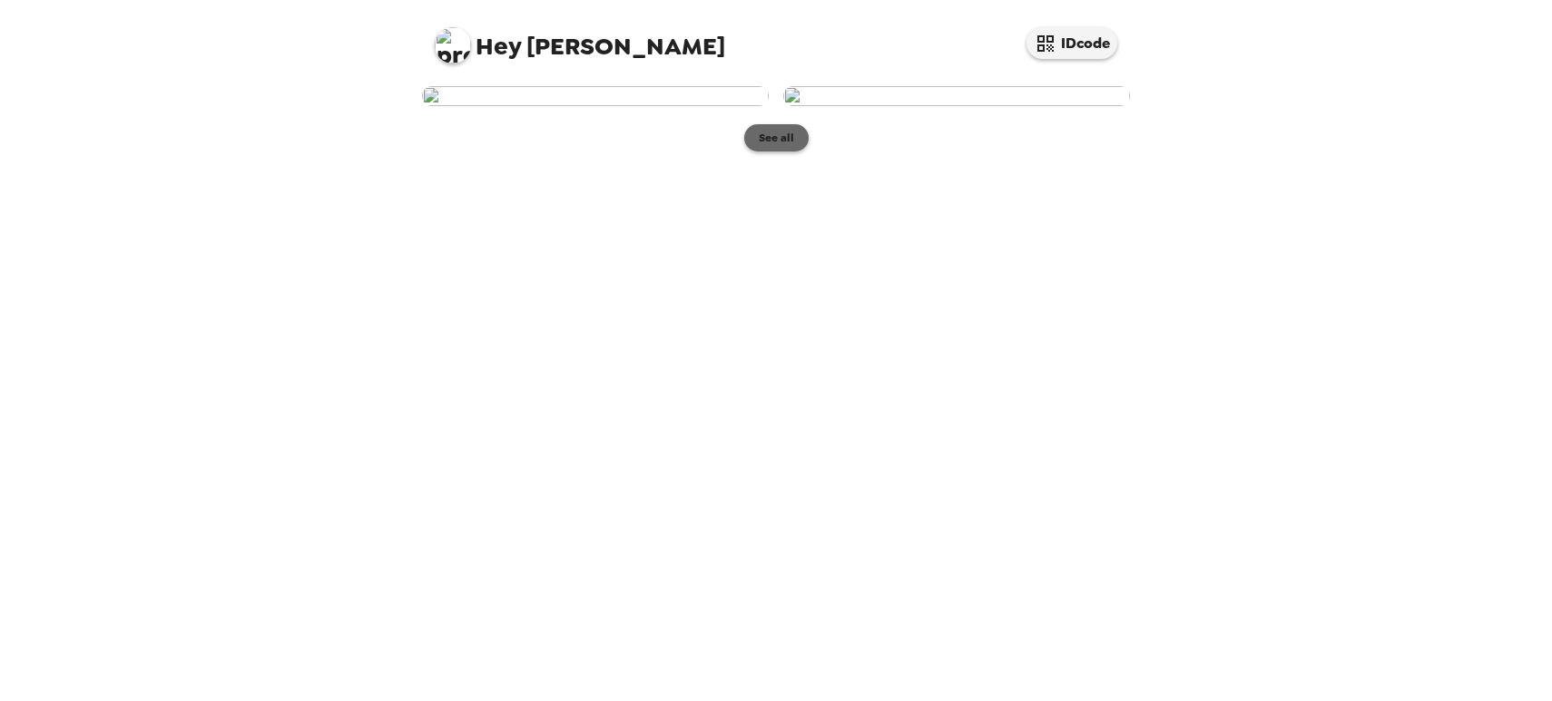
click at [784, 152] on button "See all" at bounding box center [776, 137] width 64 height 27
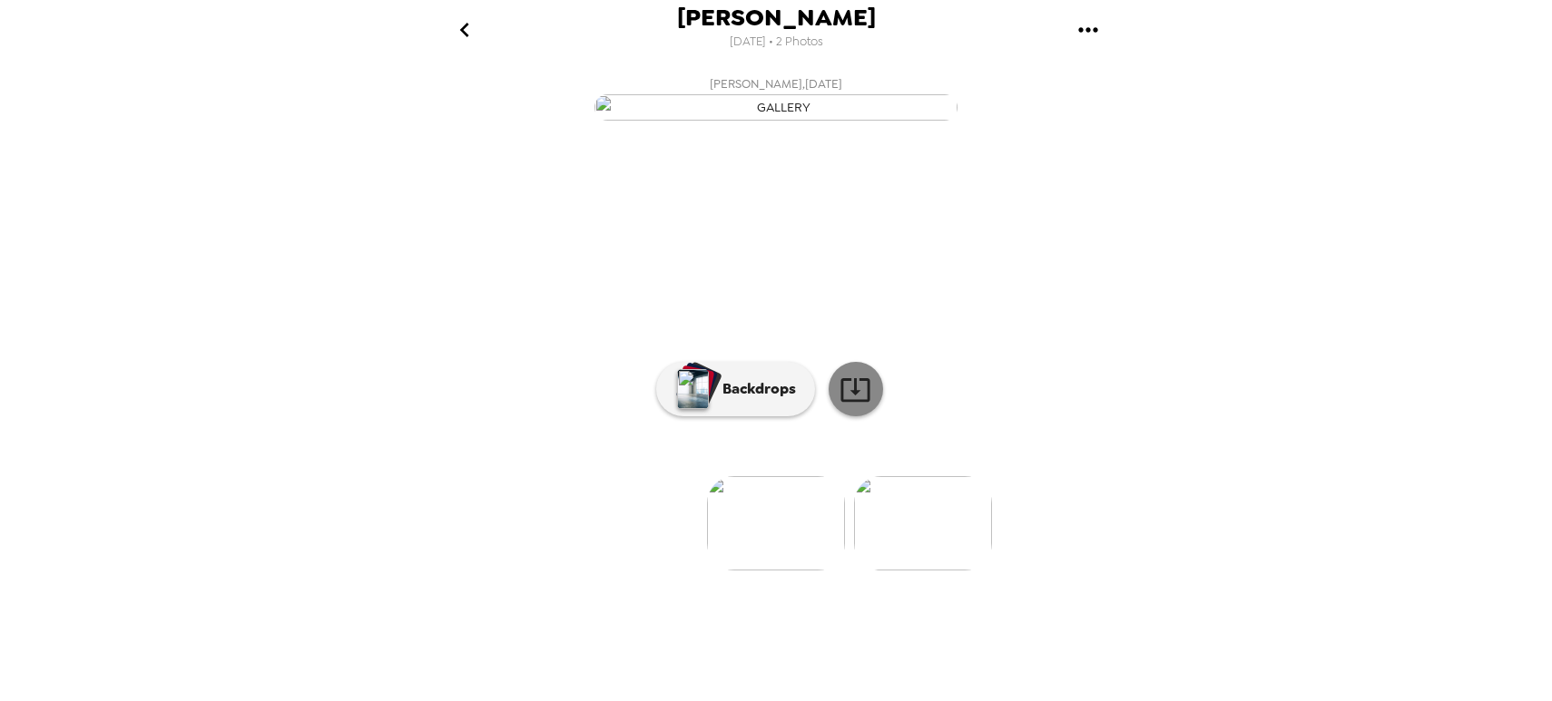
scroll to position [83, 0]
